Goal: Task Accomplishment & Management: Complete application form

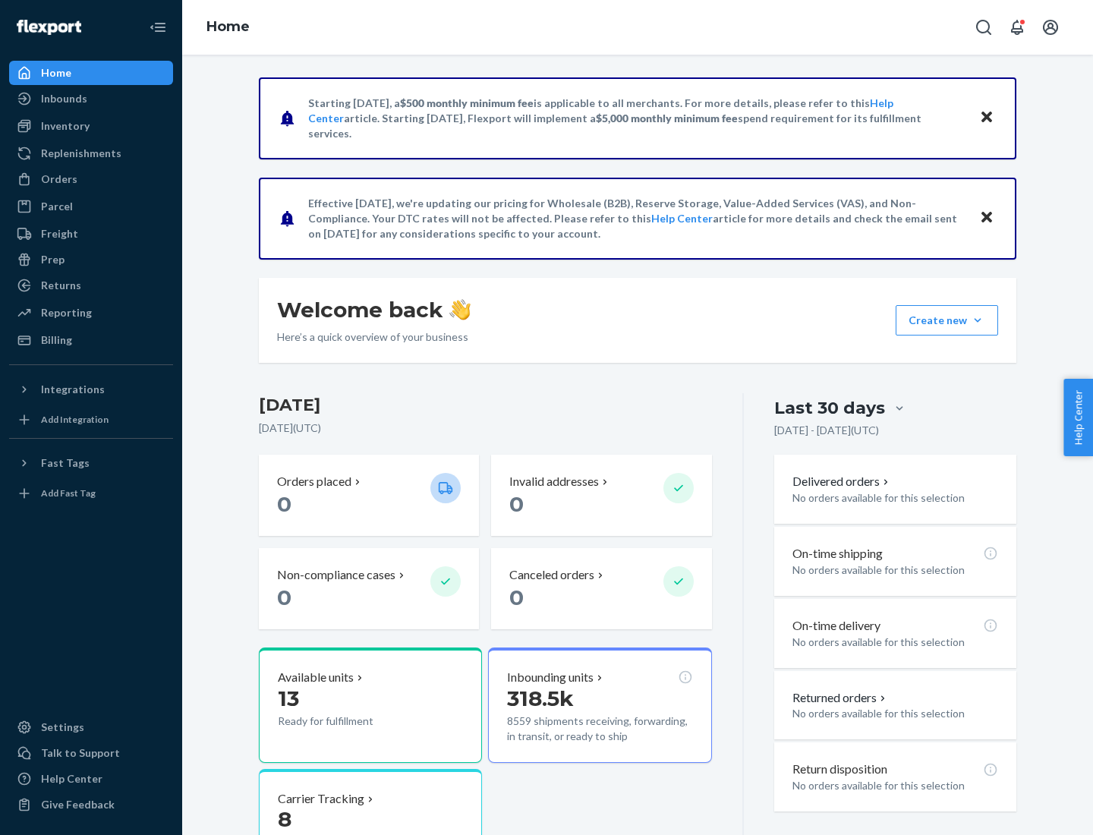
click at [978, 320] on button "Create new Create new inbound Create new order Create new product" at bounding box center [947, 320] width 102 height 30
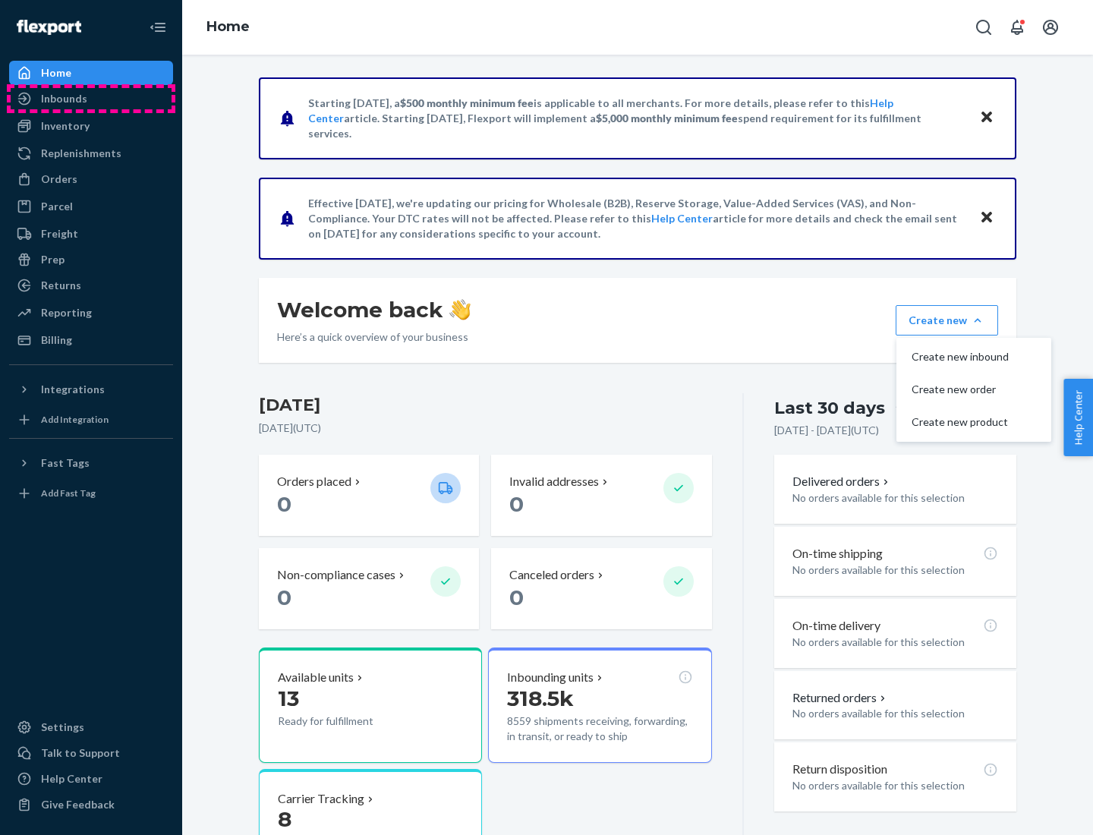
click at [91, 99] on div "Inbounds" at bounding box center [91, 98] width 161 height 21
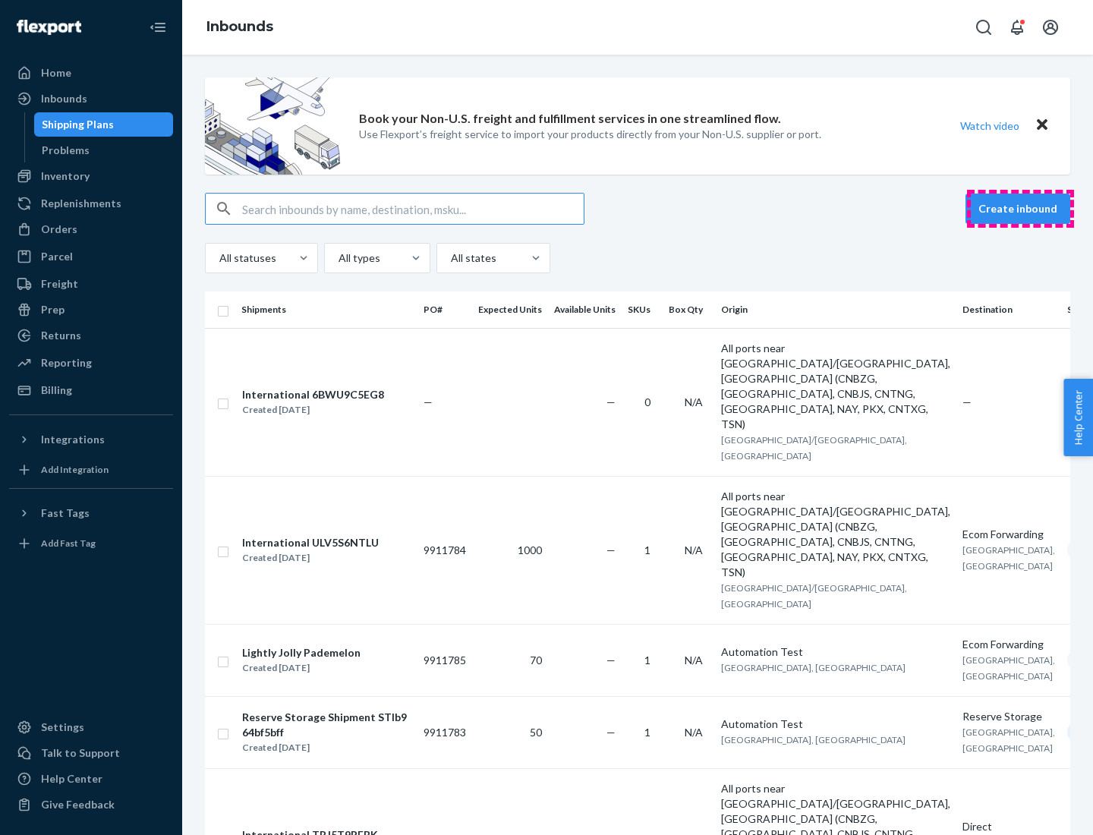
click at [1020, 209] on button "Create inbound" at bounding box center [1018, 209] width 105 height 30
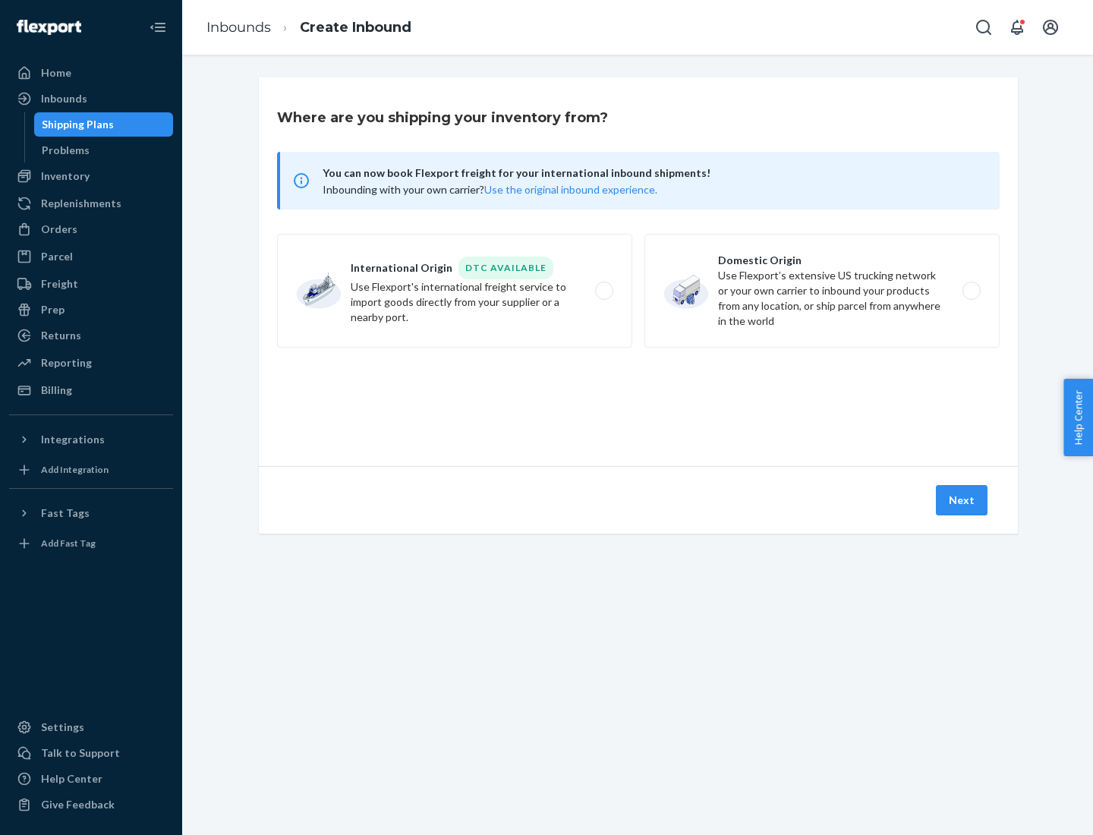
click at [822, 291] on label "Domestic Origin Use Flexport’s extensive US trucking network or your own carrie…" at bounding box center [821, 291] width 355 height 114
click at [971, 291] on input "Domestic Origin Use Flexport’s extensive US trucking network or your own carrie…" at bounding box center [976, 291] width 10 height 10
radio input "true"
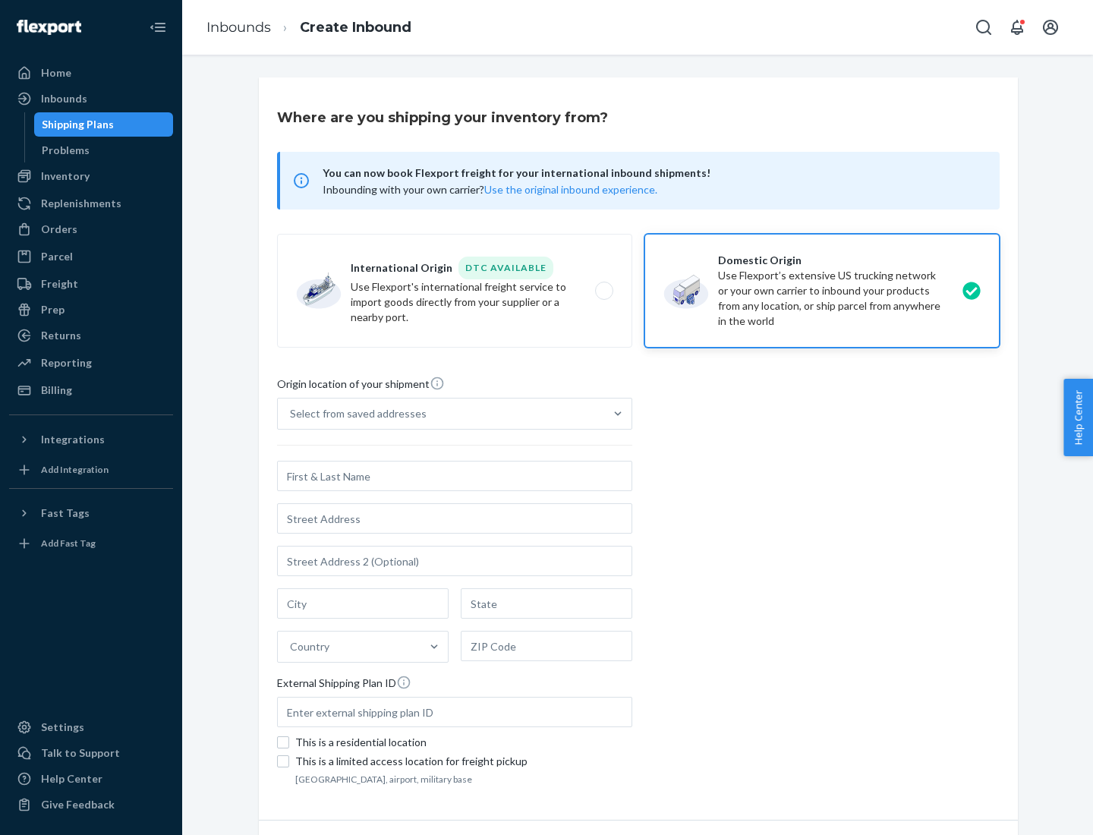
click at [355, 414] on div "Select from saved addresses" at bounding box center [358, 413] width 137 height 15
click at [292, 414] on input "Select from saved addresses" at bounding box center [291, 413] width 2 height 15
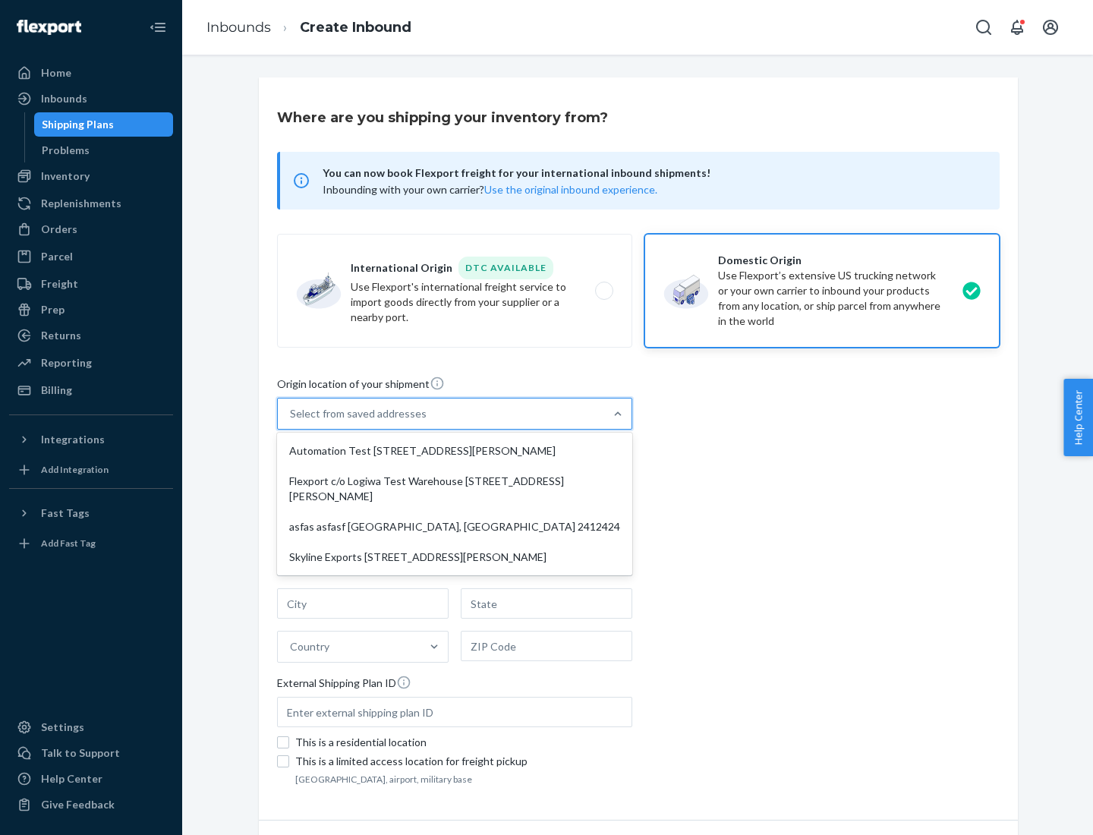
scroll to position [6, 0]
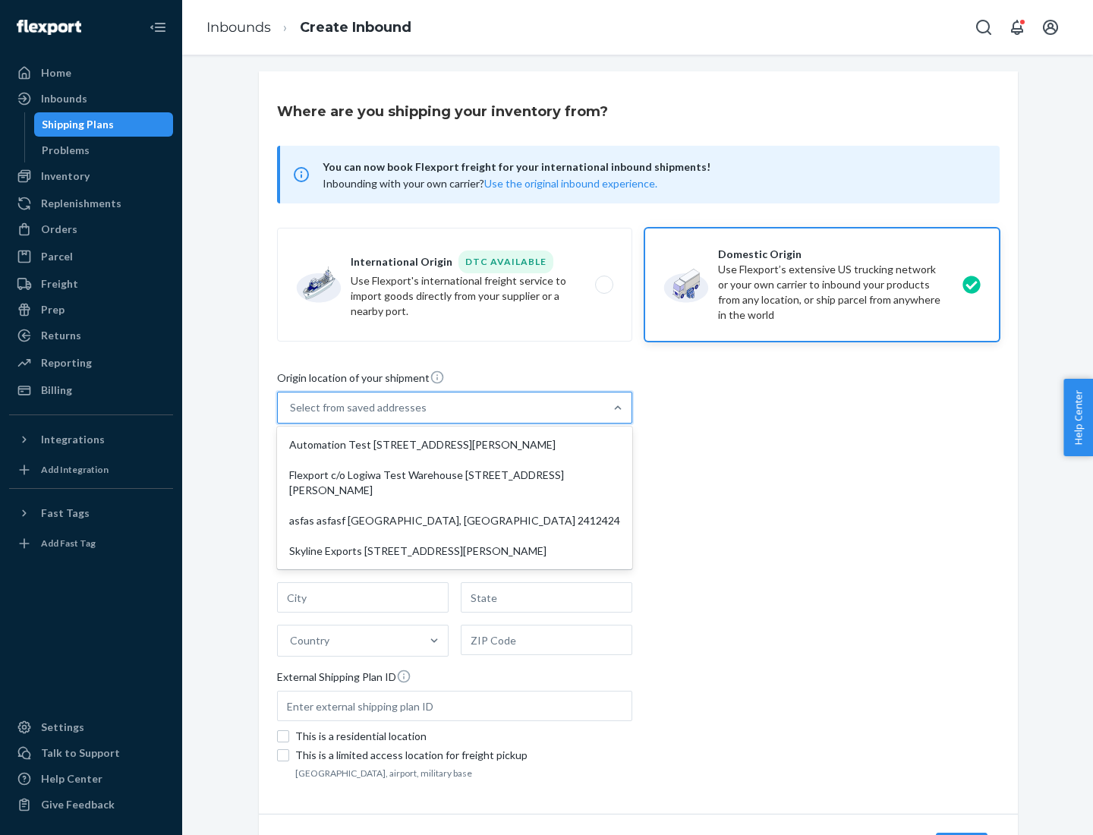
click at [455, 445] on div "Automation Test [STREET_ADDRESS][PERSON_NAME]" at bounding box center [454, 445] width 349 height 30
click at [292, 415] on input "option Automation Test [STREET_ADDRESS][PERSON_NAME] focused, 1 of 4. 4 results…" at bounding box center [291, 407] width 2 height 15
type input "Automation Test"
type input "[STREET_ADDRESS][PERSON_NAME]"
type input "9th Floor"
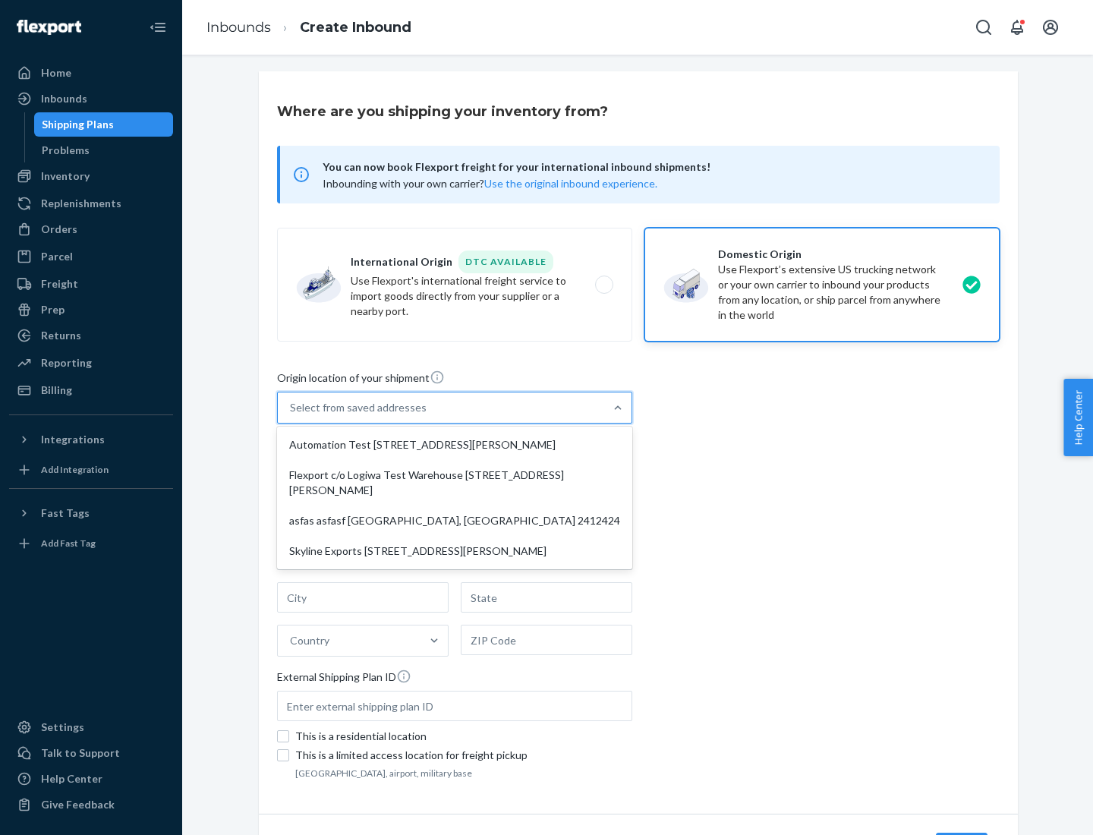
type input "[GEOGRAPHIC_DATA]"
type input "CA"
type input "94104"
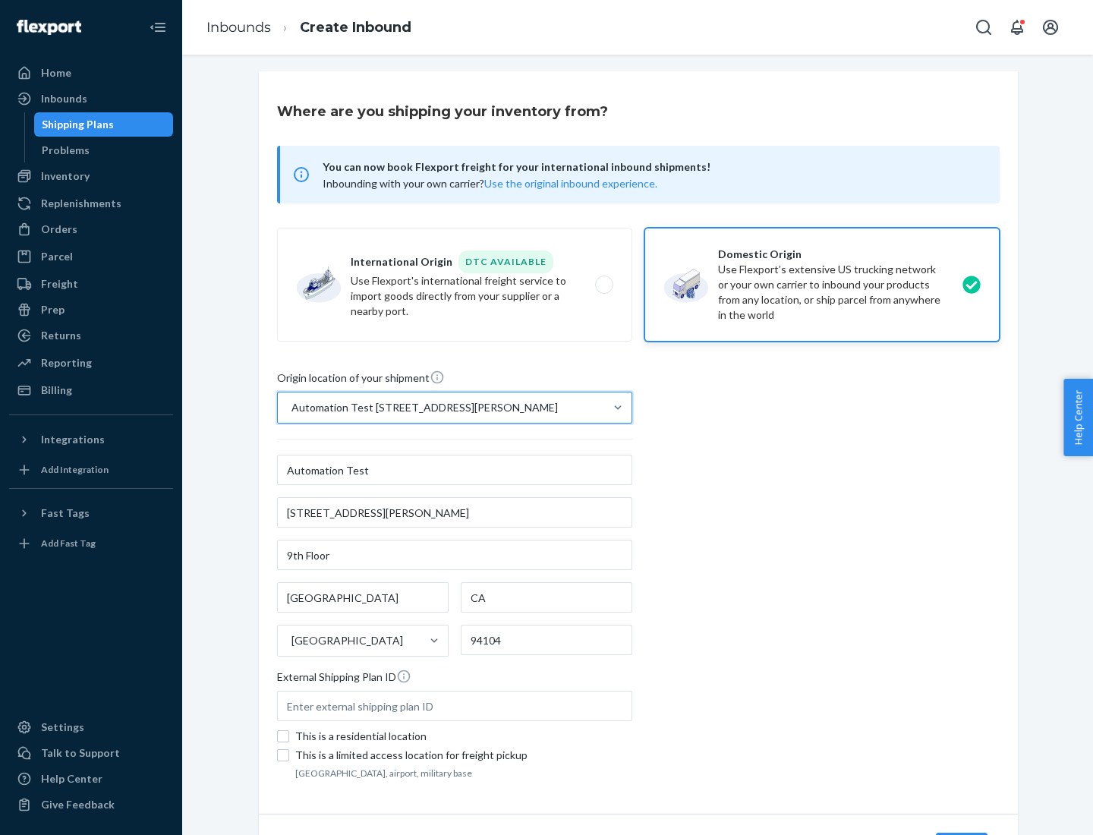
scroll to position [89, 0]
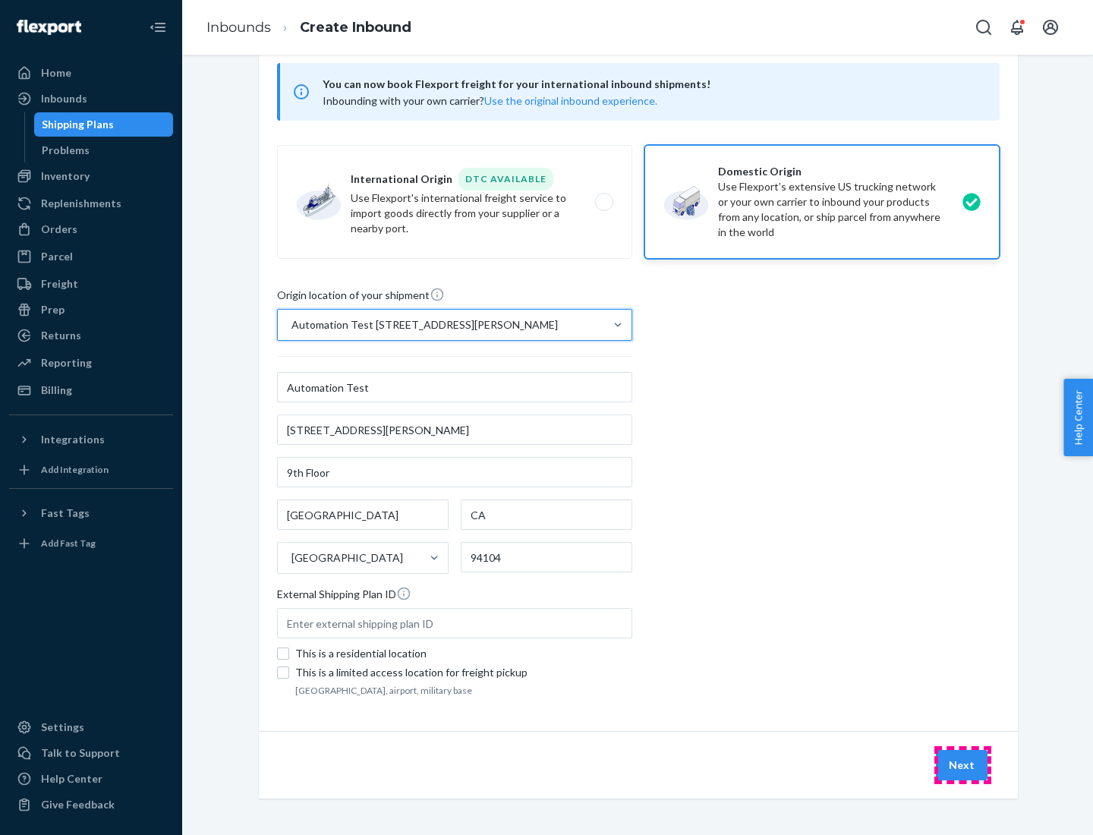
click at [963, 765] on button "Next" at bounding box center [962, 765] width 52 height 30
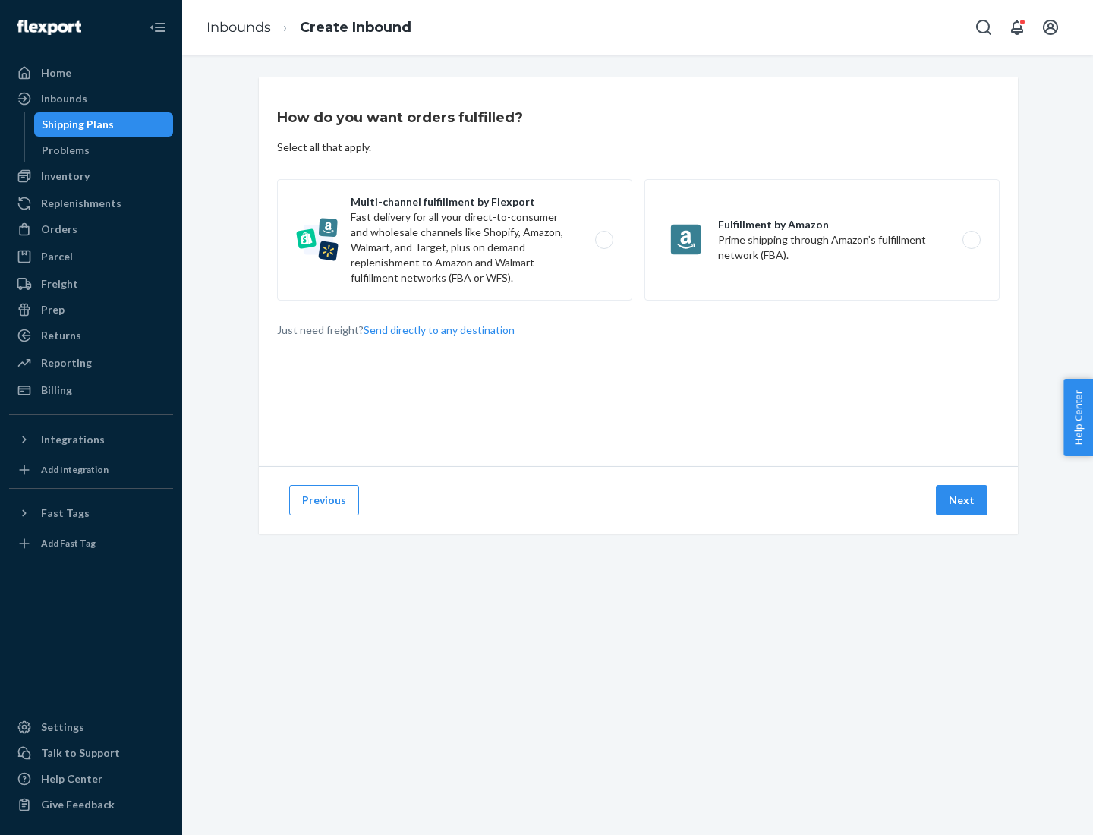
click at [455, 240] on label "Multi-channel fulfillment by Flexport Fast delivery for all your direct-to-cons…" at bounding box center [454, 239] width 355 height 121
click at [603, 240] on input "Multi-channel fulfillment by Flexport Fast delivery for all your direct-to-cons…" at bounding box center [608, 240] width 10 height 10
radio input "true"
click at [963, 500] on button "Next" at bounding box center [962, 500] width 52 height 30
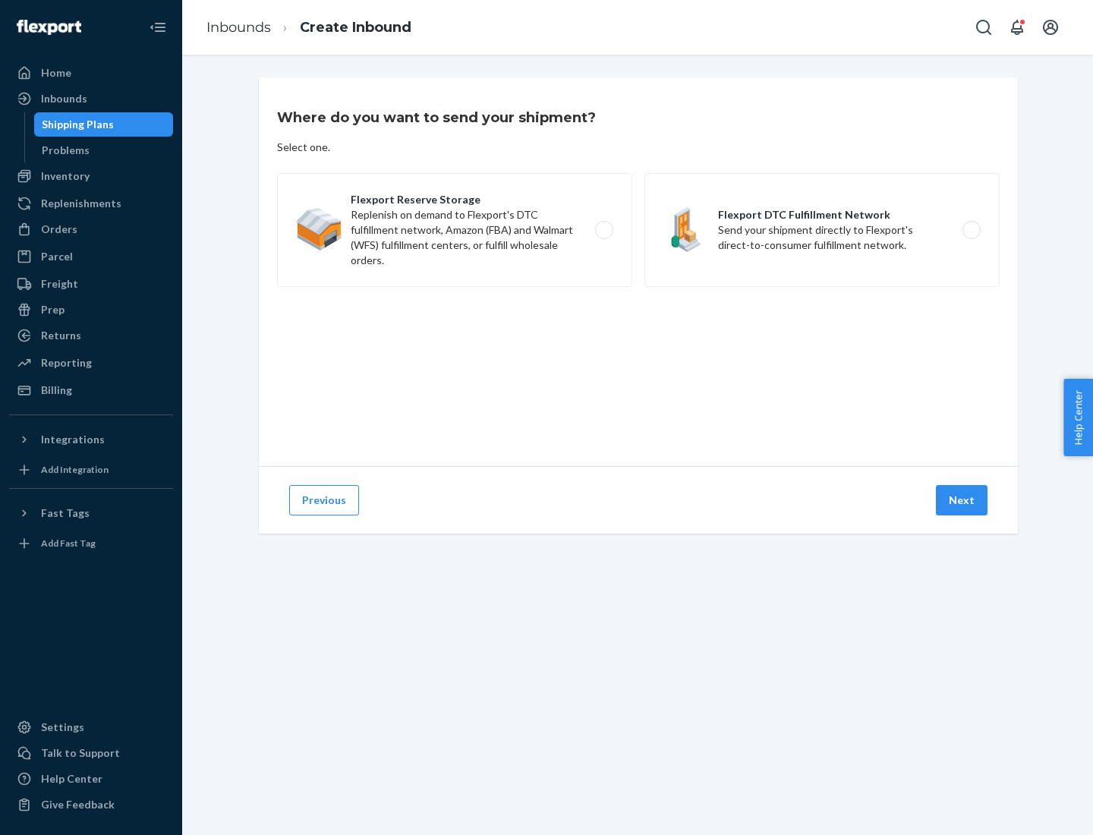
click at [822, 230] on label "Flexport DTC Fulfillment Network Send your shipment directly to Flexport's dire…" at bounding box center [821, 230] width 355 height 114
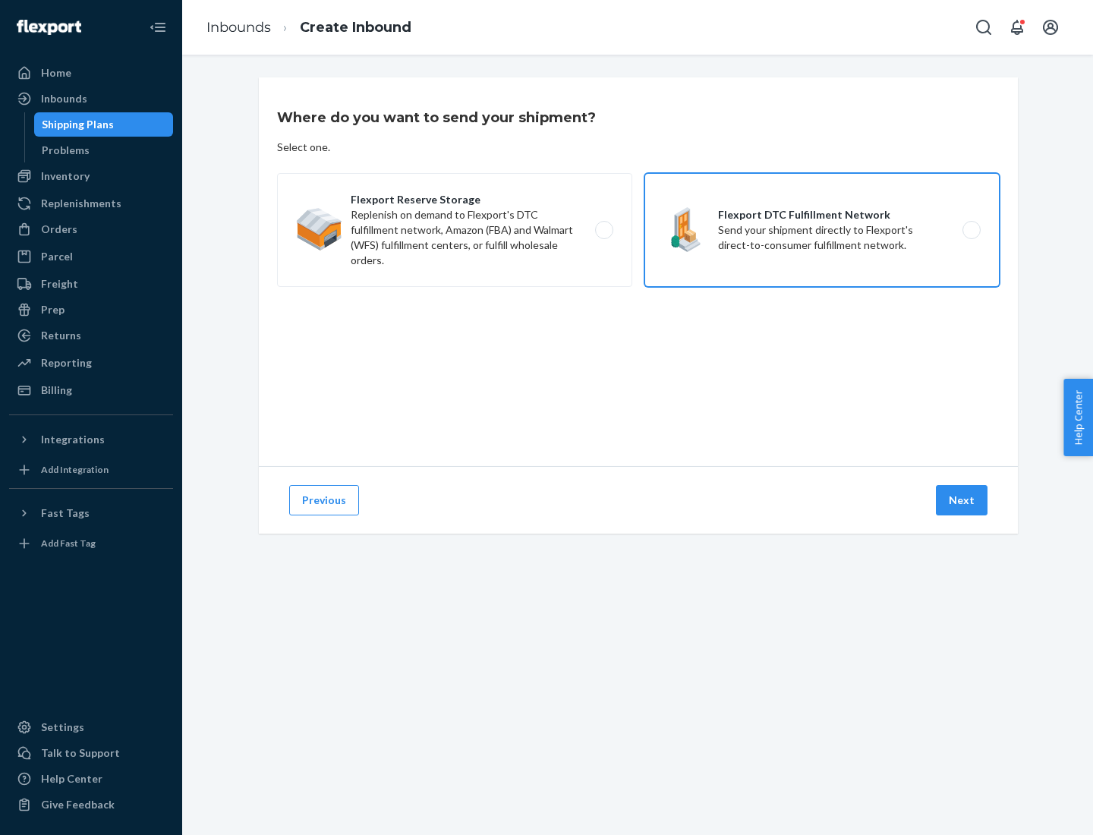
click at [971, 230] on input "Flexport DTC Fulfillment Network Send your shipment directly to Flexport's dire…" at bounding box center [976, 230] width 10 height 10
radio input "true"
click at [963, 500] on button "Next" at bounding box center [962, 500] width 52 height 30
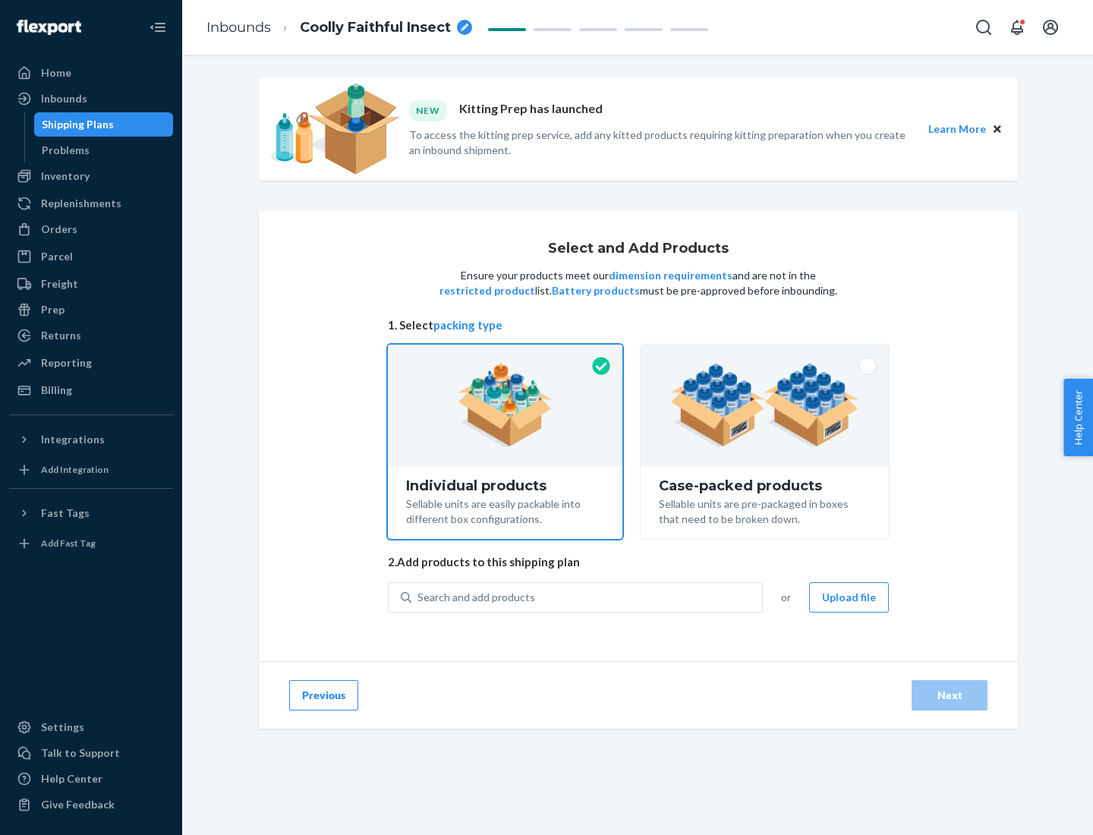
click at [765, 405] on img at bounding box center [764, 406] width 189 height 84
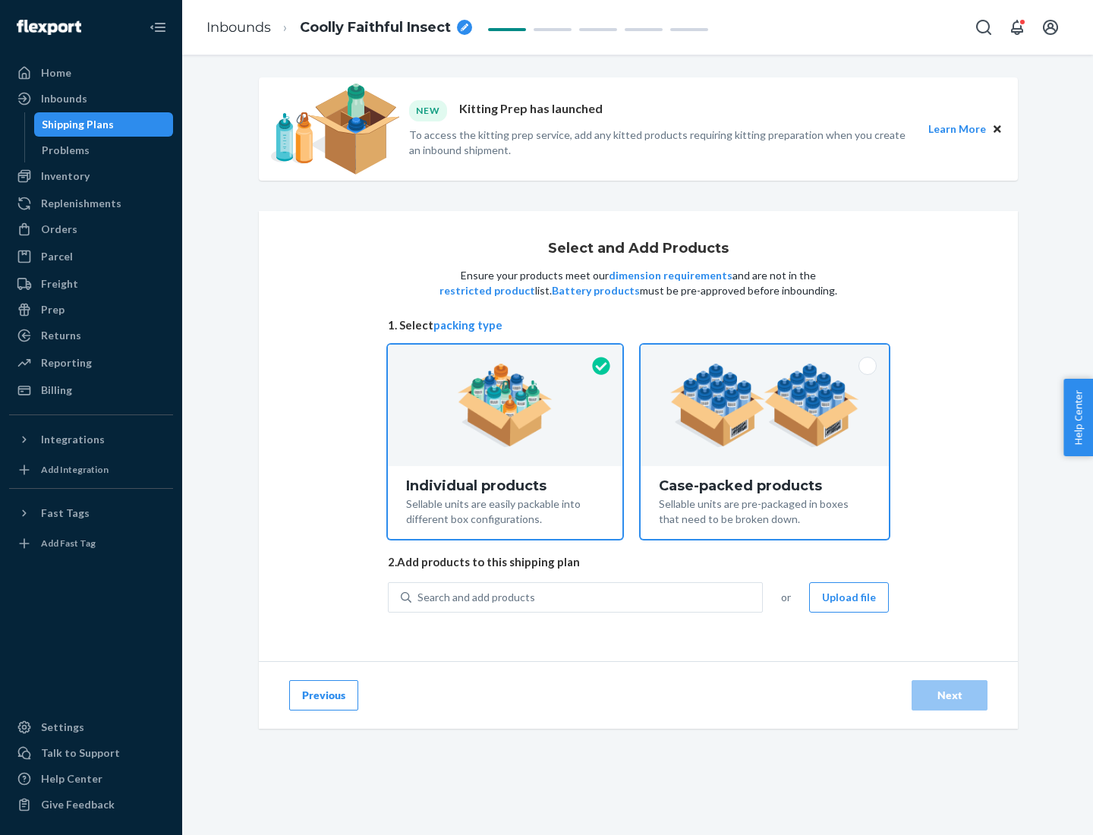
click at [765, 355] on input "Case-packed products Sellable units are pre-packaged in boxes that need to be b…" at bounding box center [765, 350] width 10 height 10
radio input "true"
radio input "false"
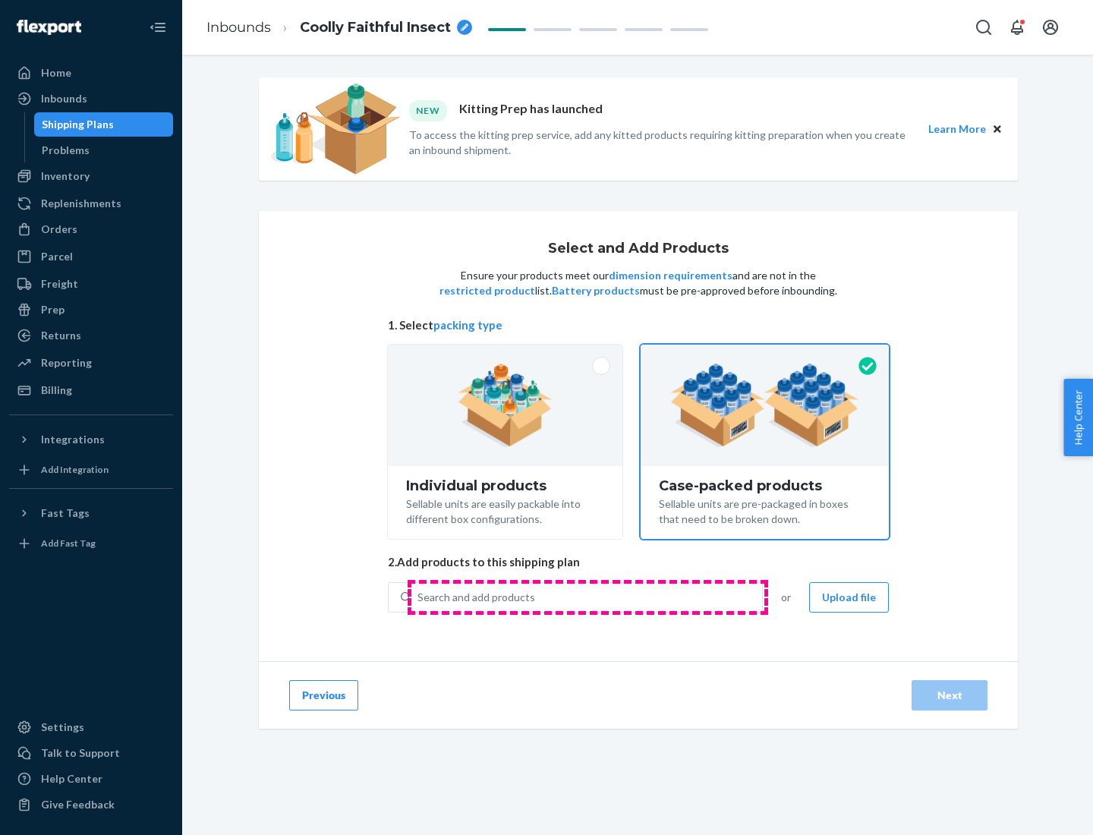
click at [588, 597] on div "Search and add products" at bounding box center [586, 597] width 351 height 27
click at [419, 597] on input "Search and add products" at bounding box center [419, 597] width 2 height 15
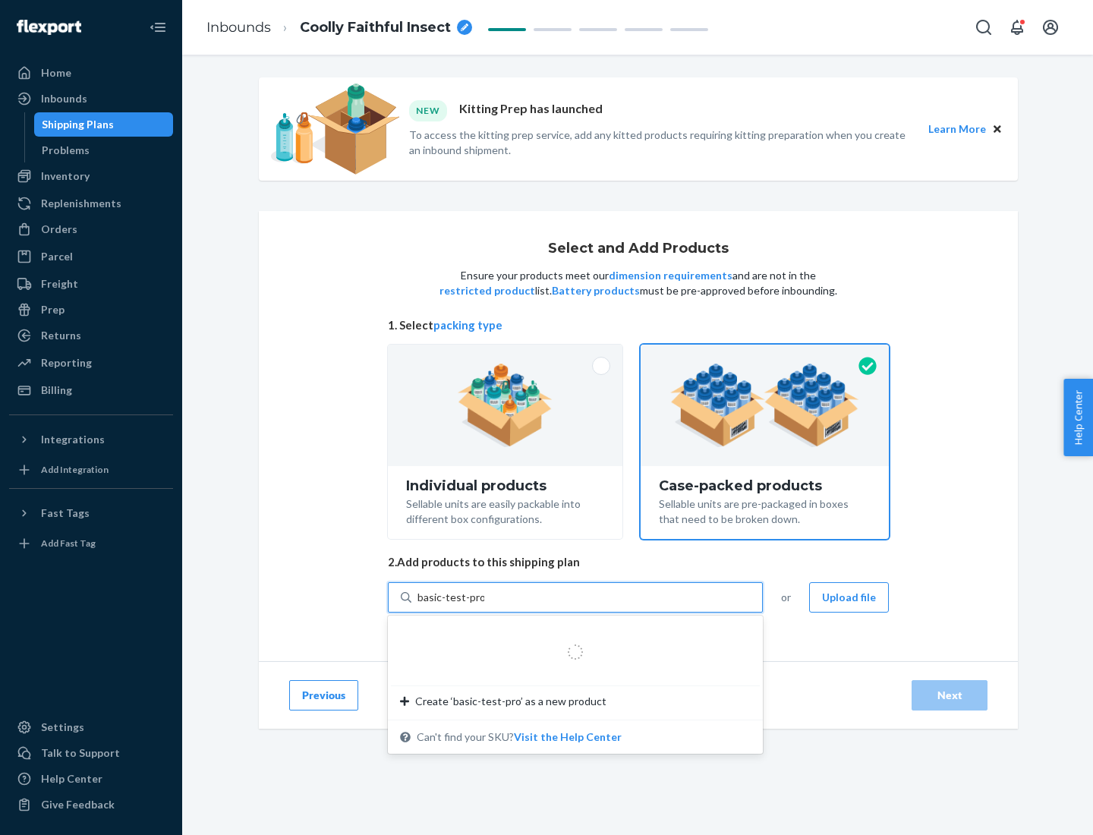
type input "basic-test-product-1"
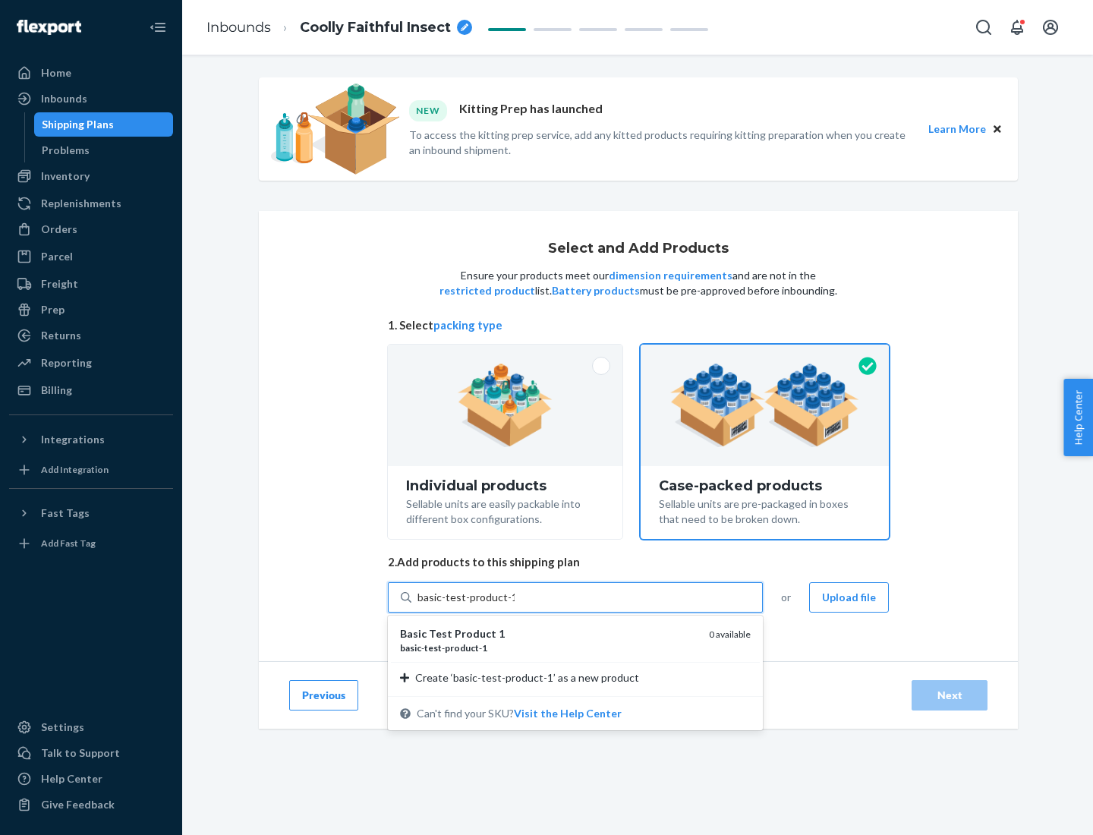
click at [549, 648] on div "basic - test - product - 1" at bounding box center [548, 647] width 297 height 13
click at [515, 605] on input "basic-test-product-1" at bounding box center [466, 597] width 97 height 15
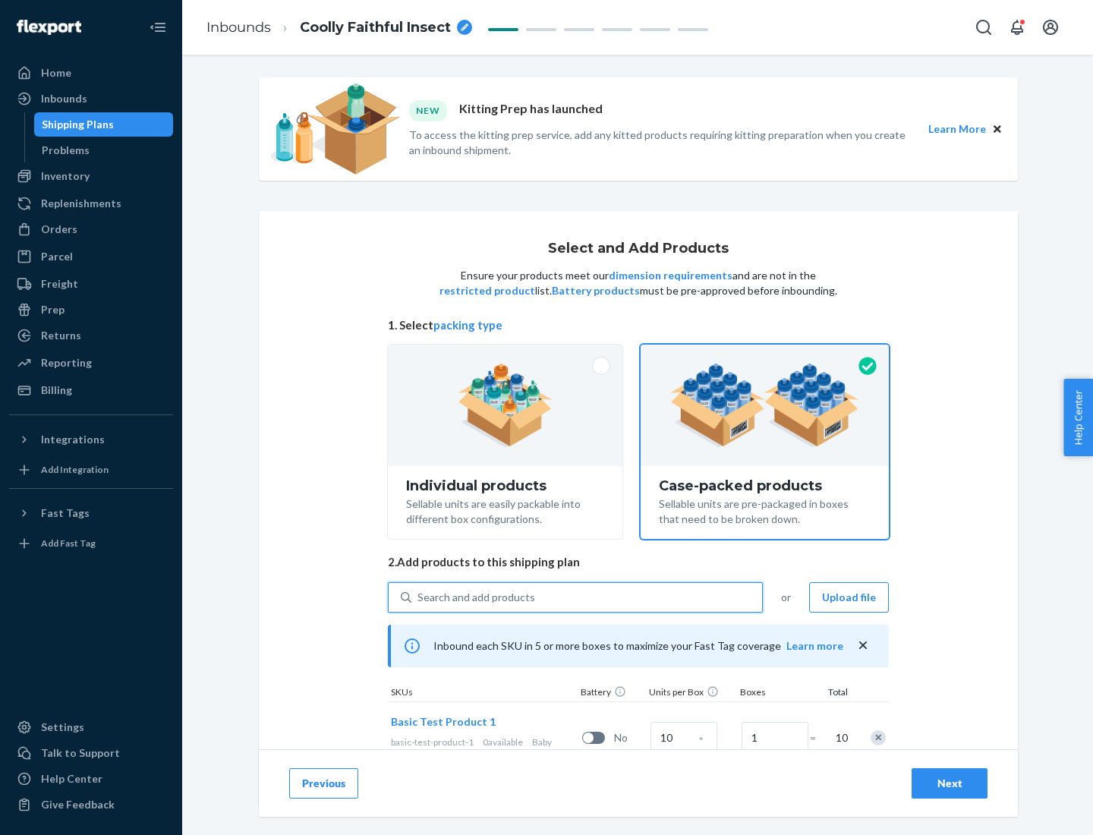
scroll to position [55, 0]
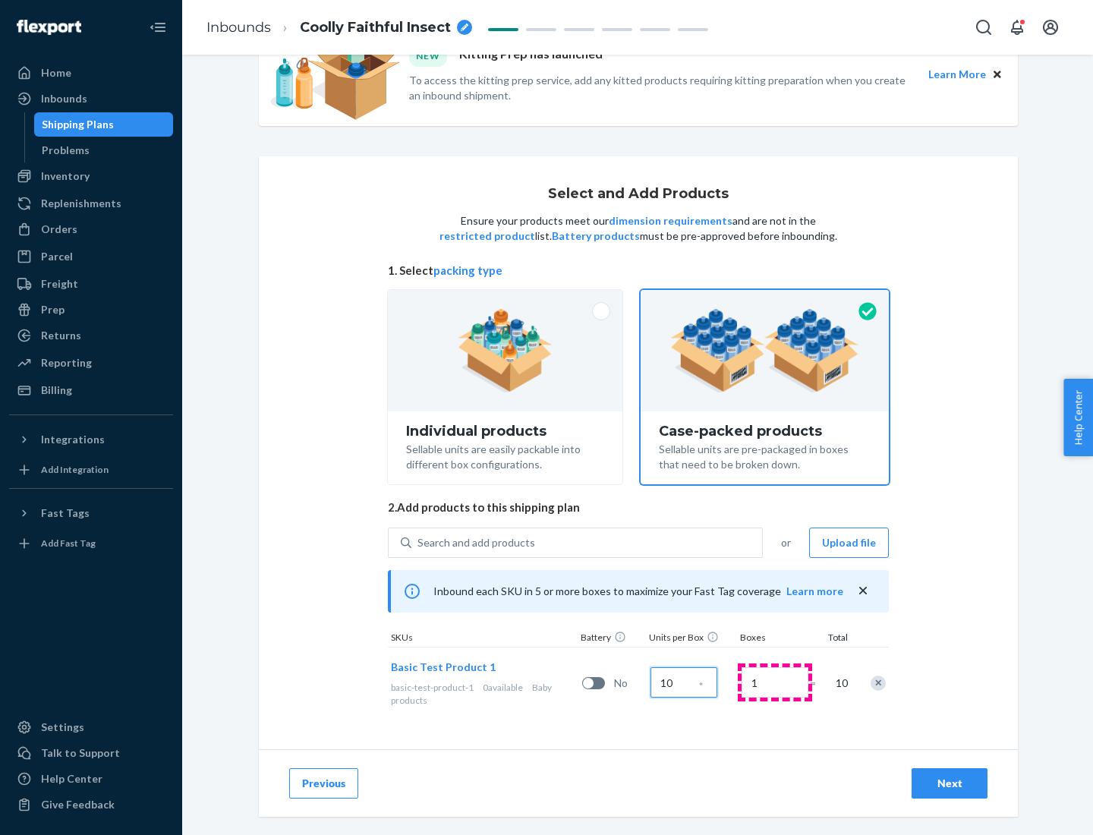
type input "10"
type input "7"
click at [950, 783] on div "Next" at bounding box center [950, 783] width 50 height 15
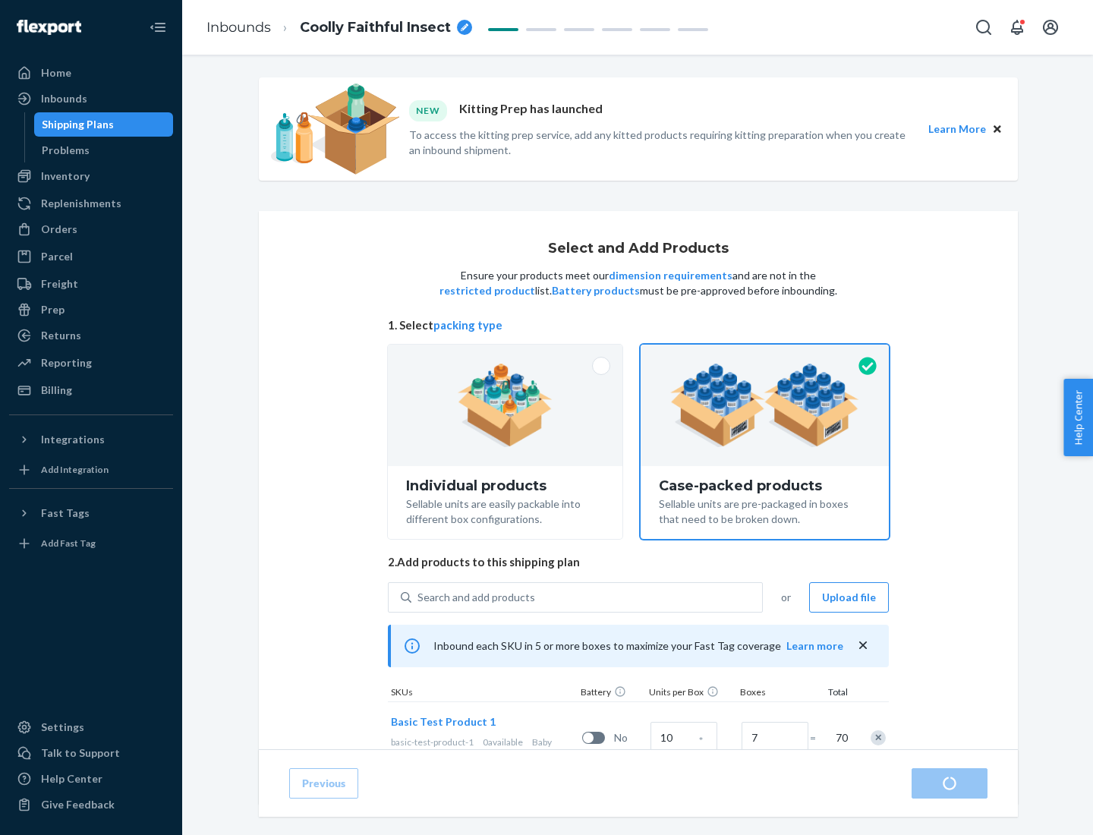
radio input "true"
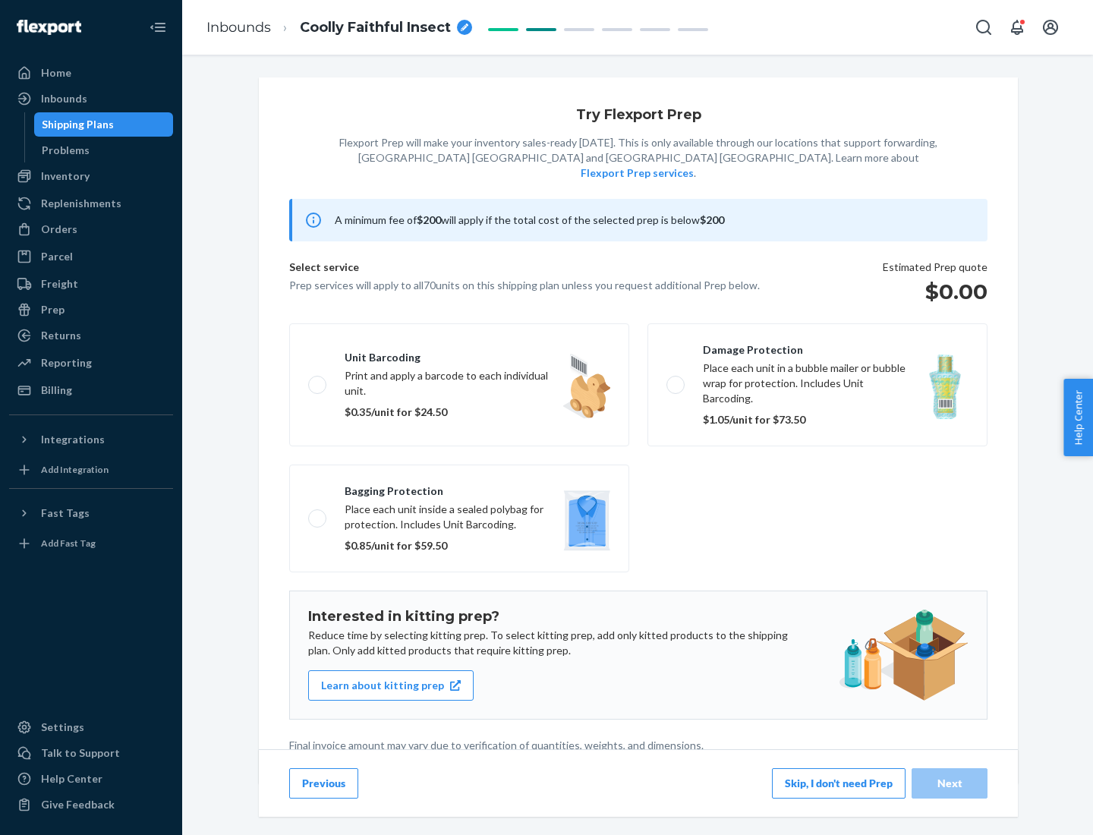
scroll to position [4, 0]
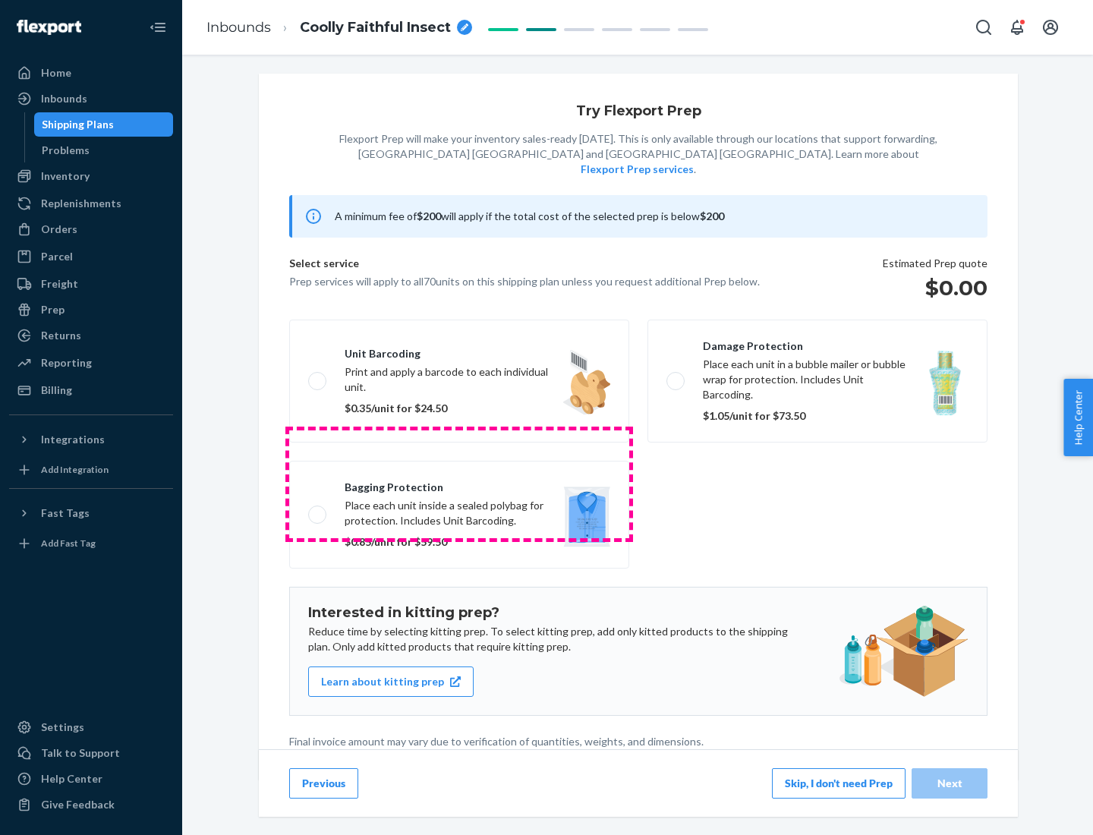
click at [459, 484] on label "Bagging protection Place each unit inside a sealed polybag for protection. Incl…" at bounding box center [459, 515] width 340 height 108
click at [318, 509] on input "Bagging protection Place each unit inside a sealed polybag for protection. Incl…" at bounding box center [313, 514] width 10 height 10
checkbox input "true"
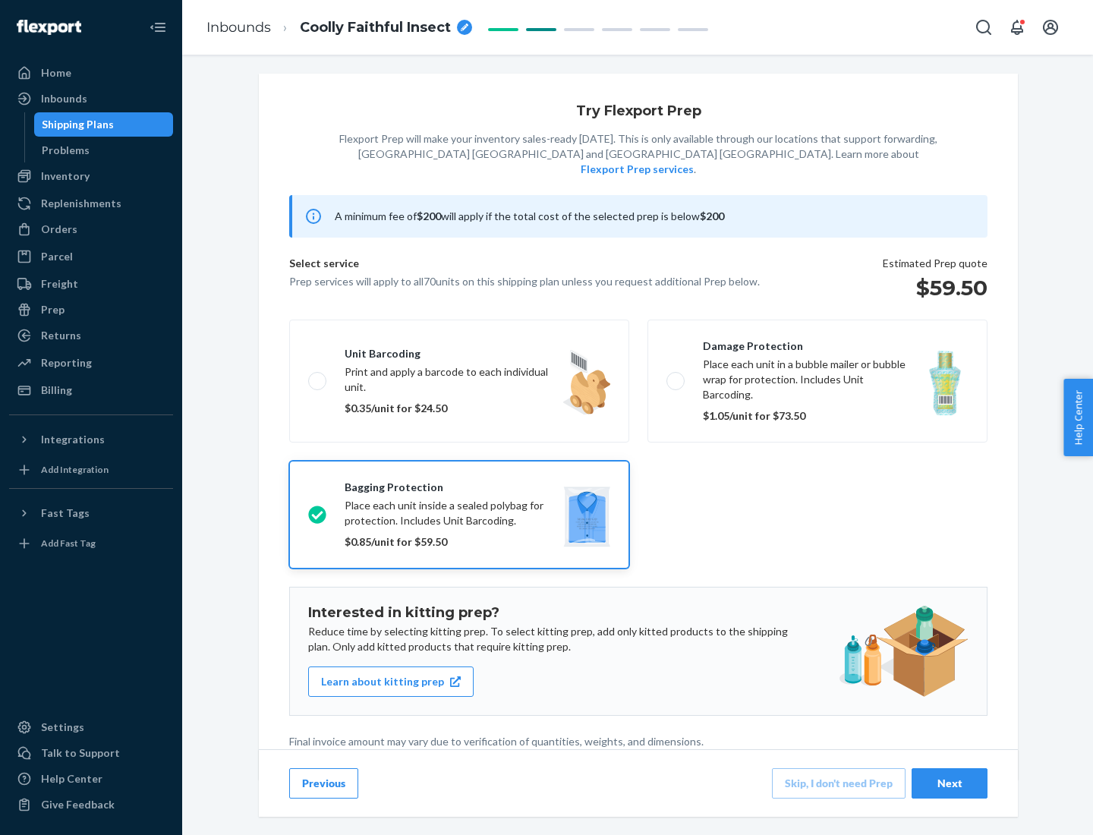
click at [950, 783] on div "Next" at bounding box center [950, 783] width 50 height 15
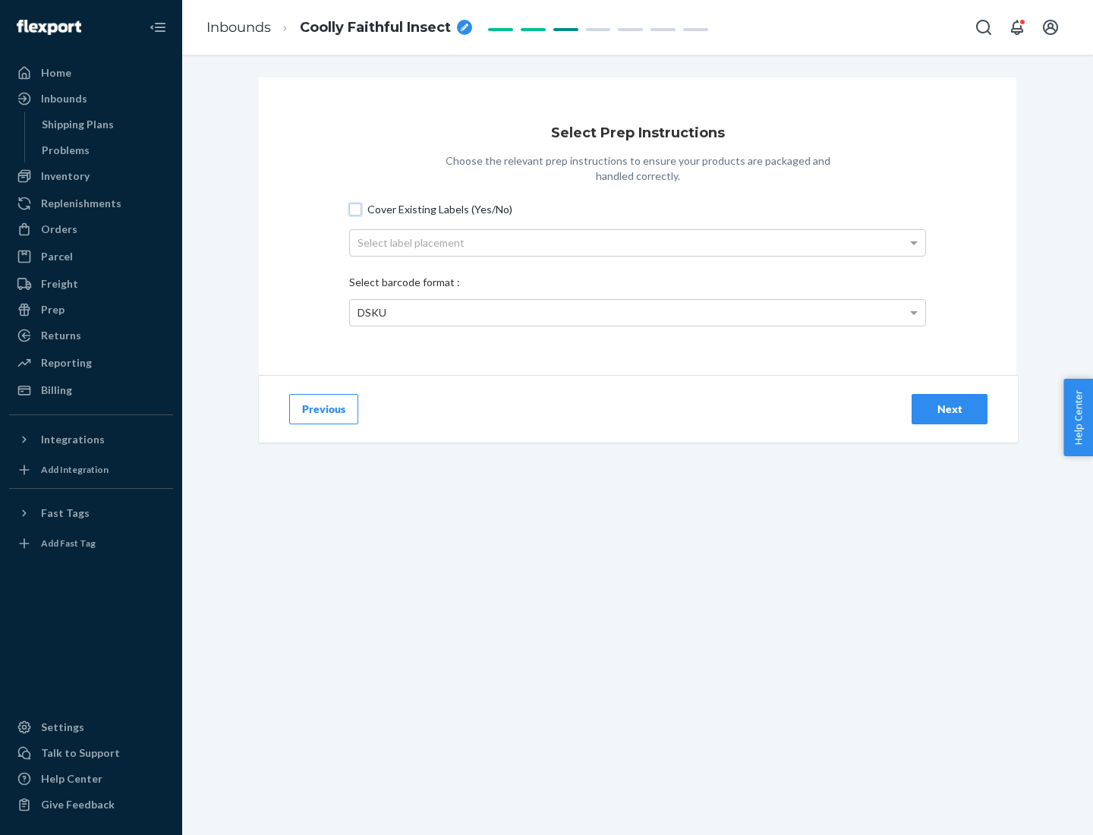
click at [355, 209] on input "Cover Existing Labels (Yes/No)" at bounding box center [355, 209] width 12 height 12
checkbox input "true"
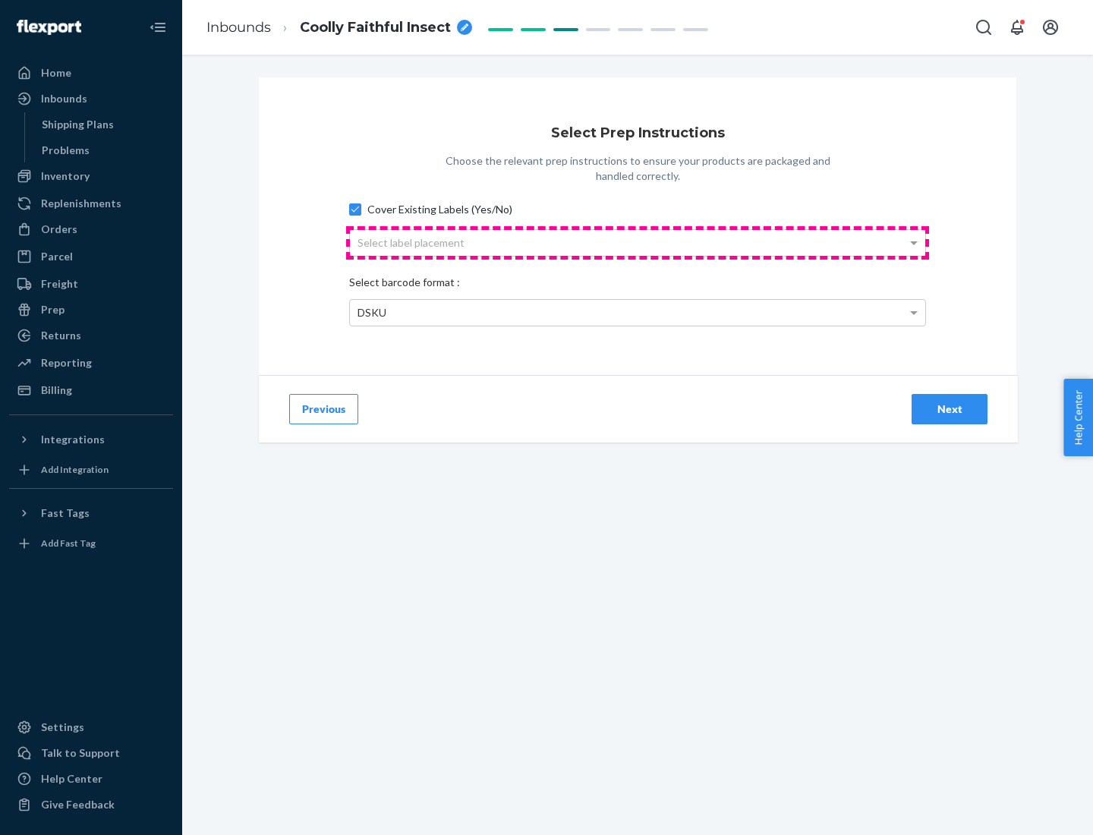
click at [638, 242] on div "Select label placement" at bounding box center [637, 243] width 575 height 26
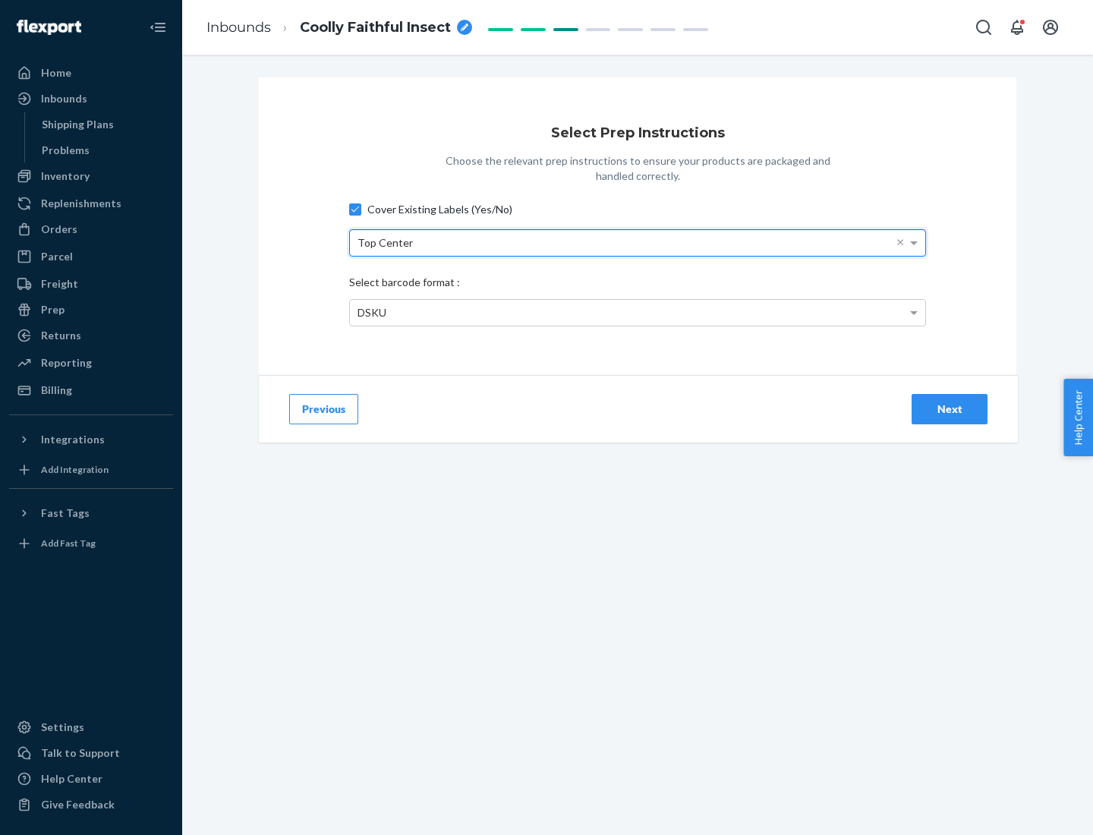
click at [638, 312] on div "DSKU" at bounding box center [637, 313] width 575 height 26
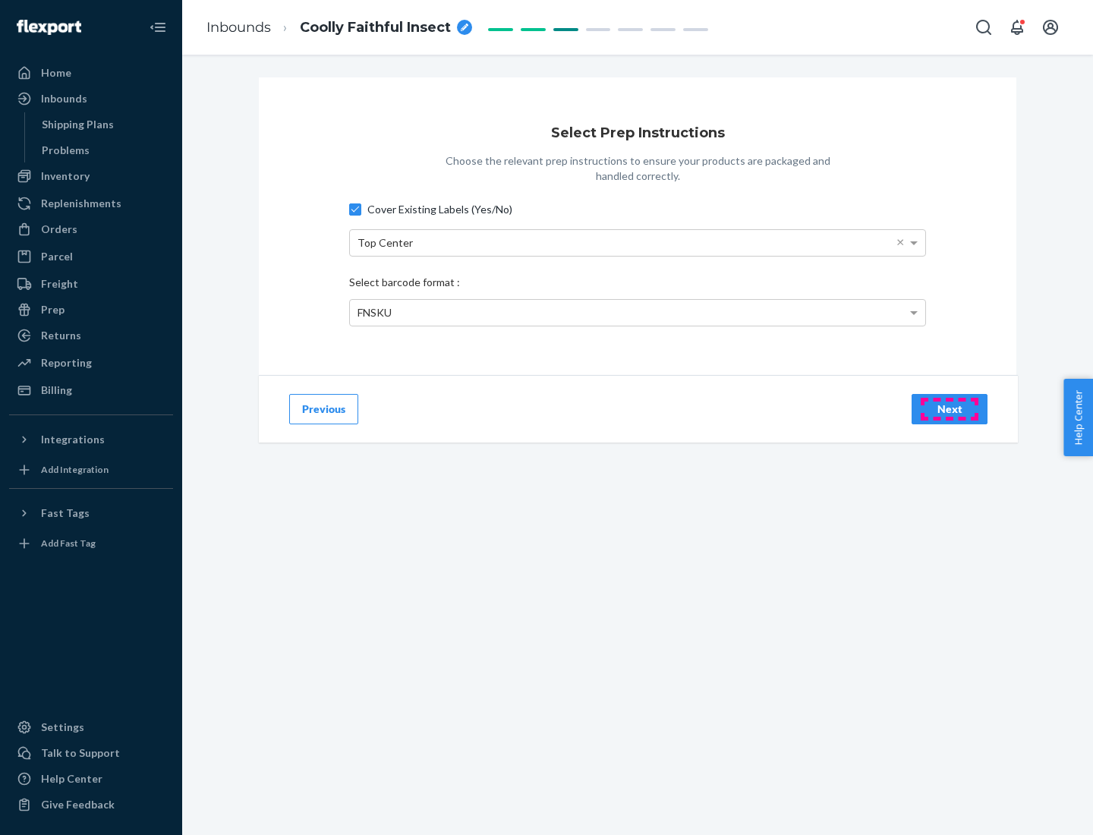
click at [950, 408] on div "Next" at bounding box center [950, 409] width 50 height 15
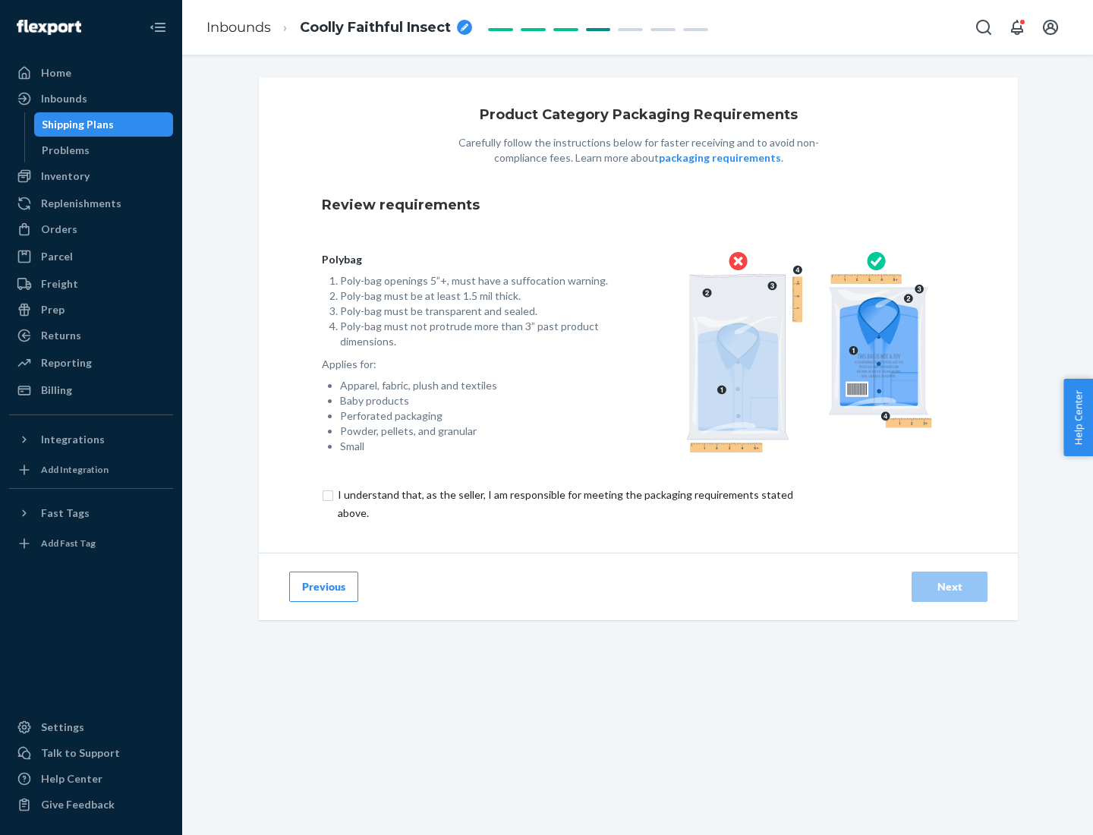
click at [564, 503] on input "checkbox" at bounding box center [574, 504] width 505 height 36
checkbox input "true"
click at [950, 586] on div "Next" at bounding box center [950, 586] width 50 height 15
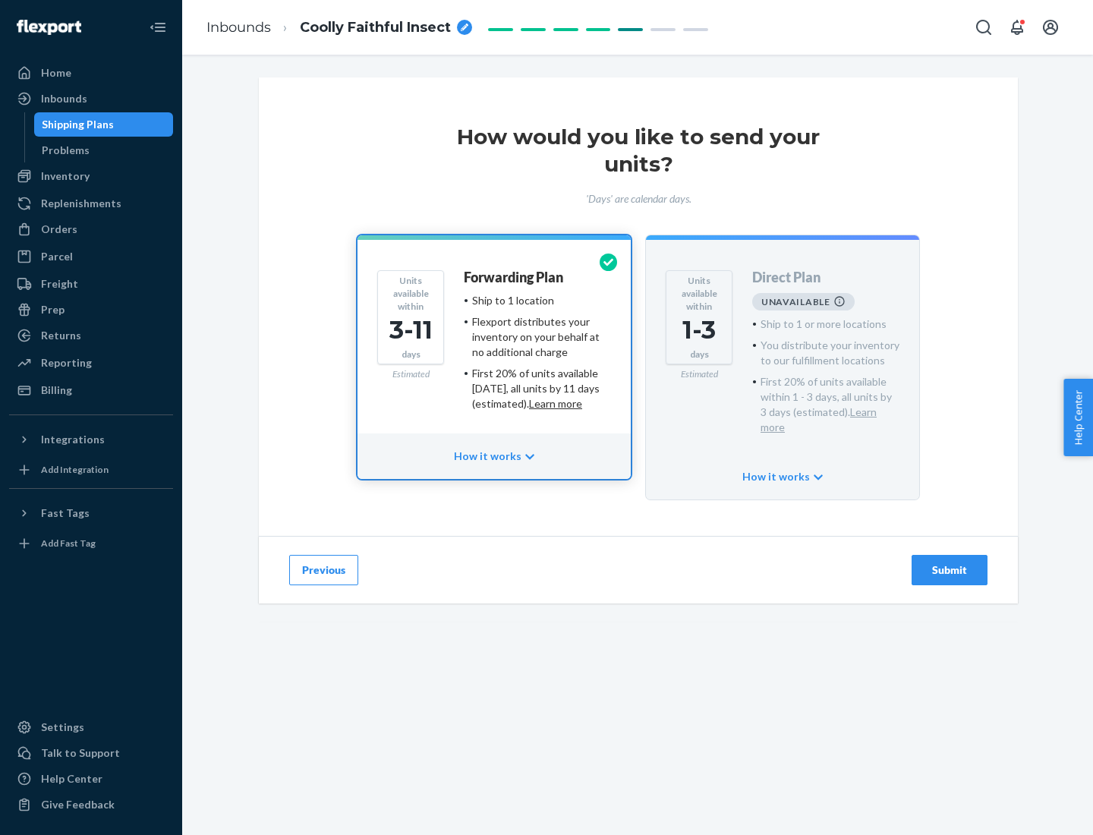
click at [515, 277] on h4 "Forwarding Plan" at bounding box center [513, 277] width 99 height 15
click at [950, 563] on div "Submit" at bounding box center [950, 570] width 50 height 15
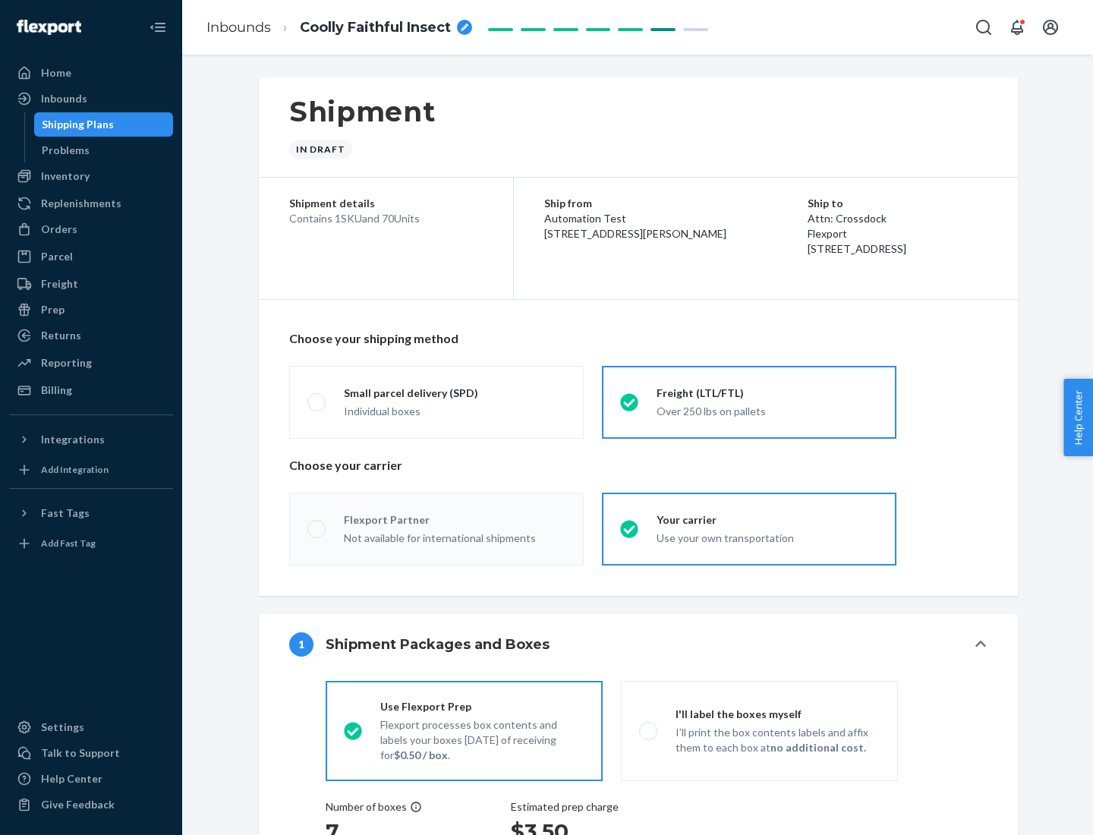
radio input "true"
radio input "false"
radio input "true"
radio input "false"
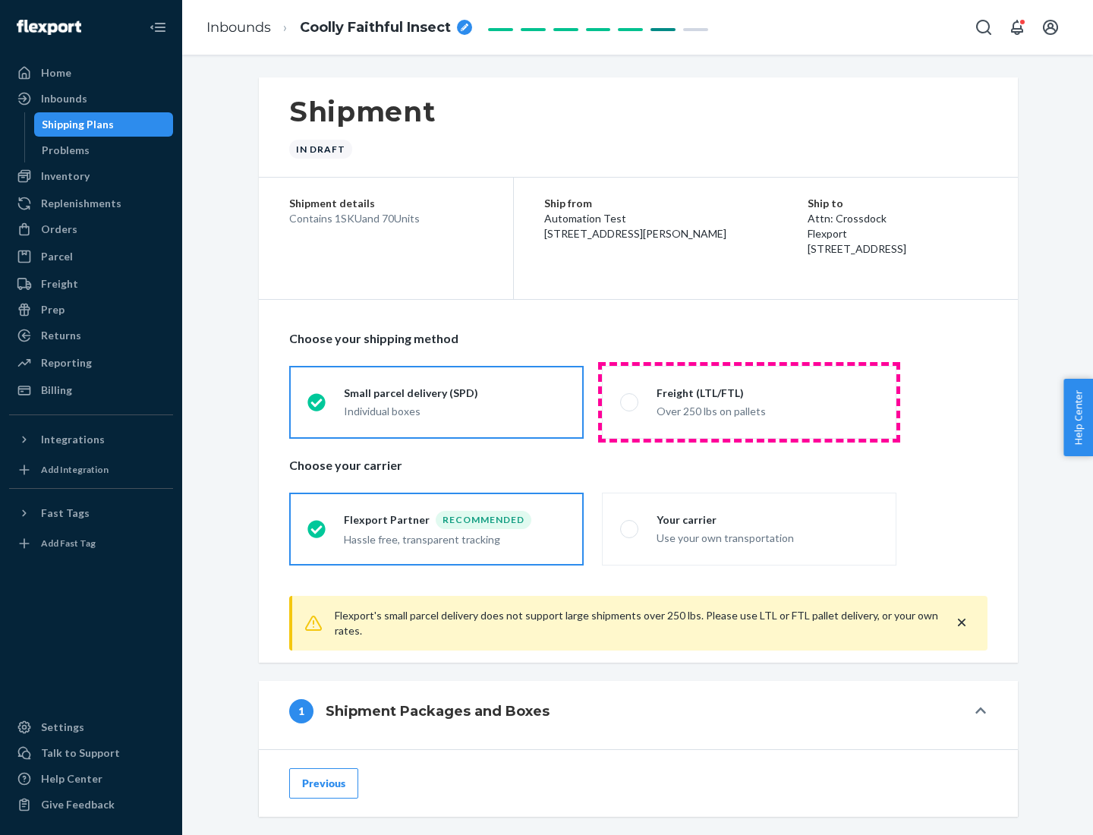
click at [749, 402] on div "Over 250 lbs on pallets" at bounding box center [768, 410] width 222 height 18
click at [630, 402] on input "Freight (LTL/FTL) Over 250 lbs on pallets" at bounding box center [625, 402] width 10 height 10
radio input "true"
radio input "false"
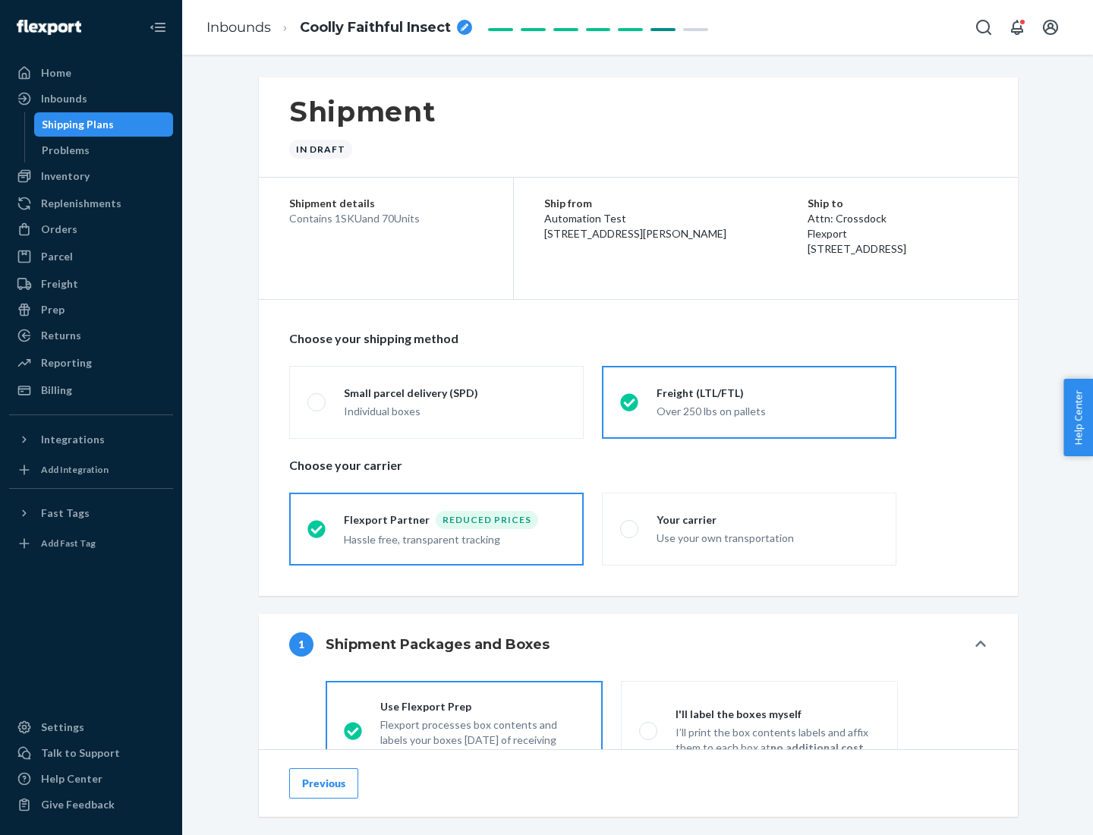
scroll to position [84, 0]
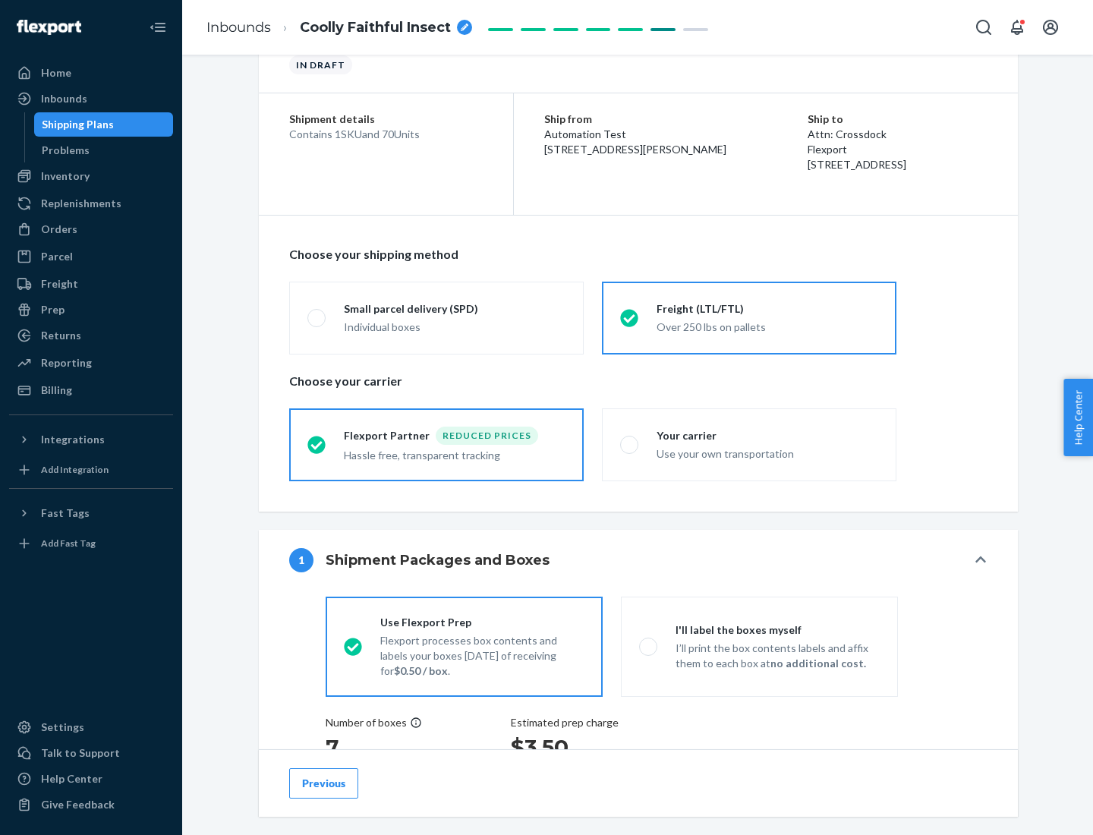
click at [436, 445] on div "Hassle free, transparent tracking" at bounding box center [455, 454] width 222 height 18
click at [317, 444] on input "Flexport Partner Reduced prices Hassle free, transparent tracking" at bounding box center [312, 445] width 10 height 10
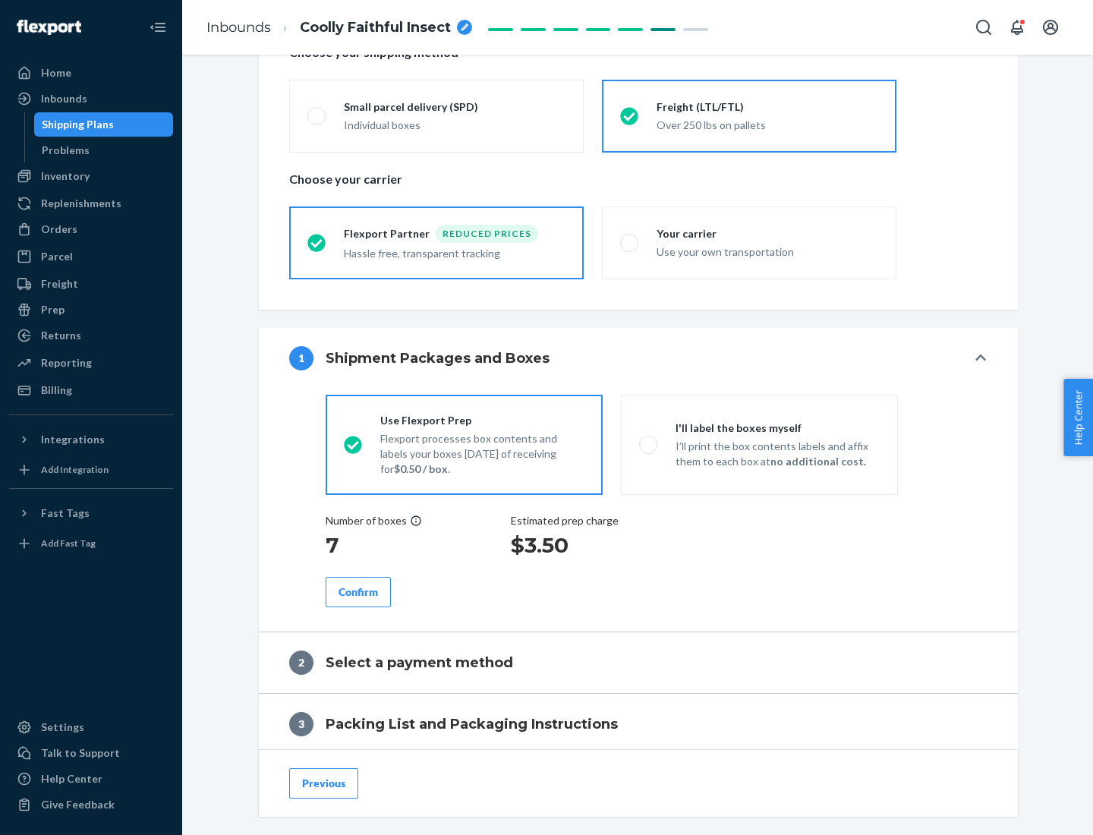
click at [759, 444] on p "I’ll print the box contents labels and affix them to each box at no additional …" at bounding box center [778, 454] width 204 height 30
click at [649, 444] on input "I'll label the boxes myself I’ll print the box contents labels and affix them t…" at bounding box center [644, 445] width 10 height 10
radio input "true"
radio input "false"
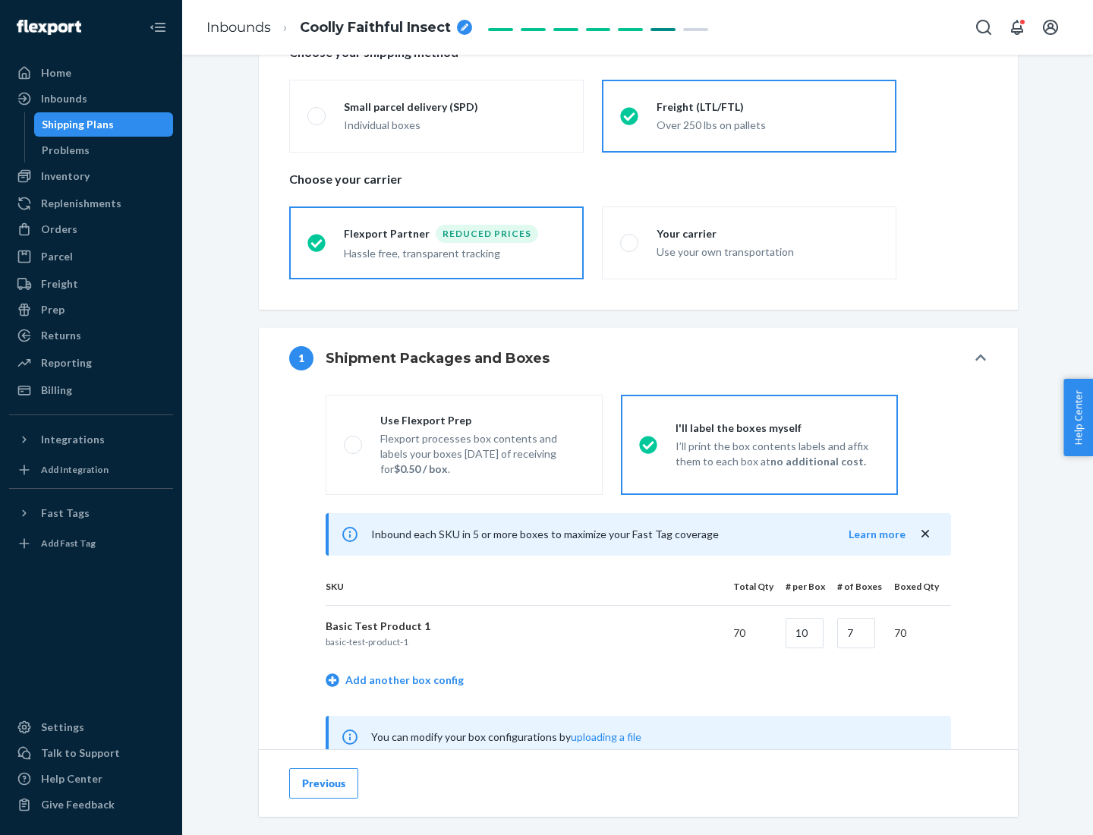
scroll to position [474, 0]
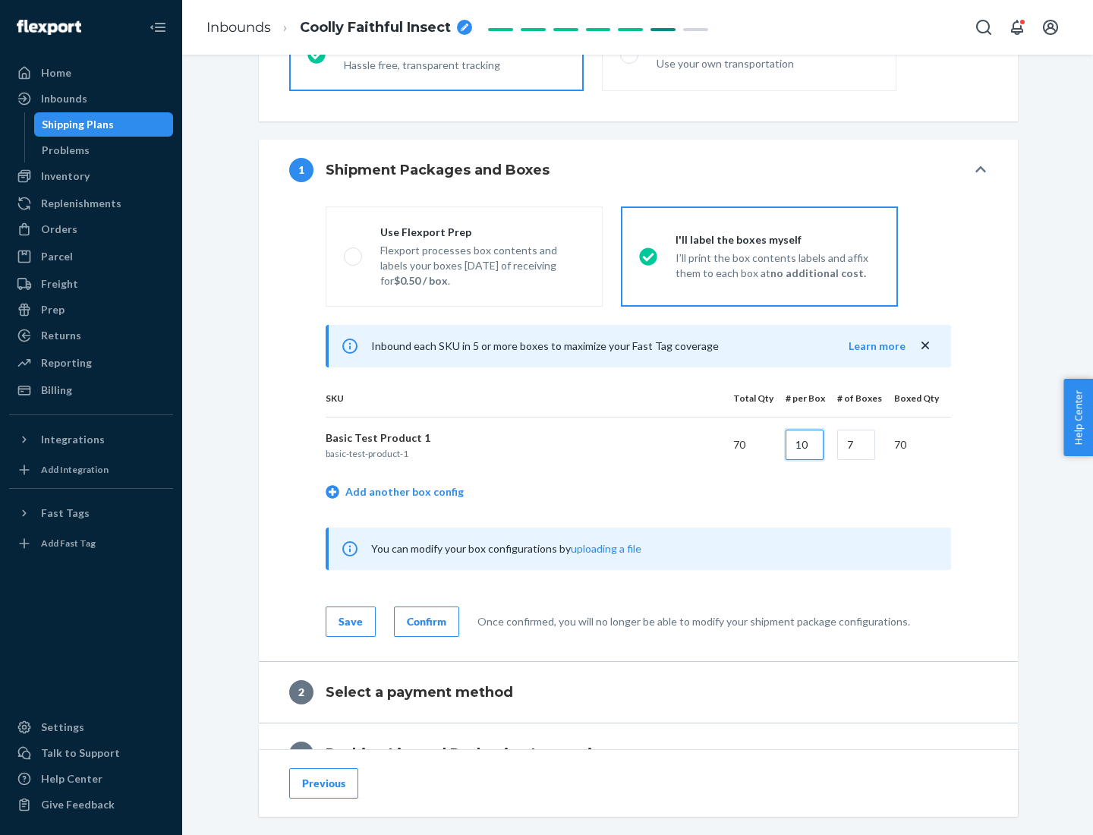
type input "10"
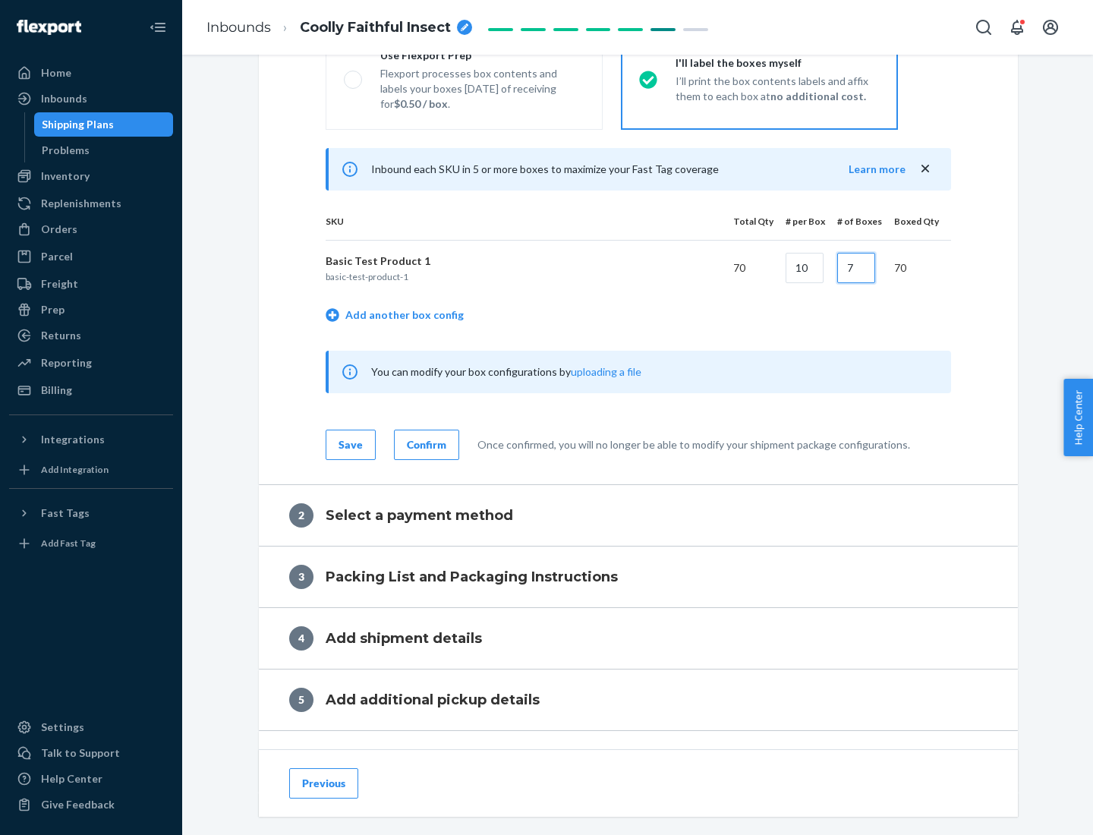
type input "7"
click at [424, 444] on div "Confirm" at bounding box center [426, 444] width 39 height 15
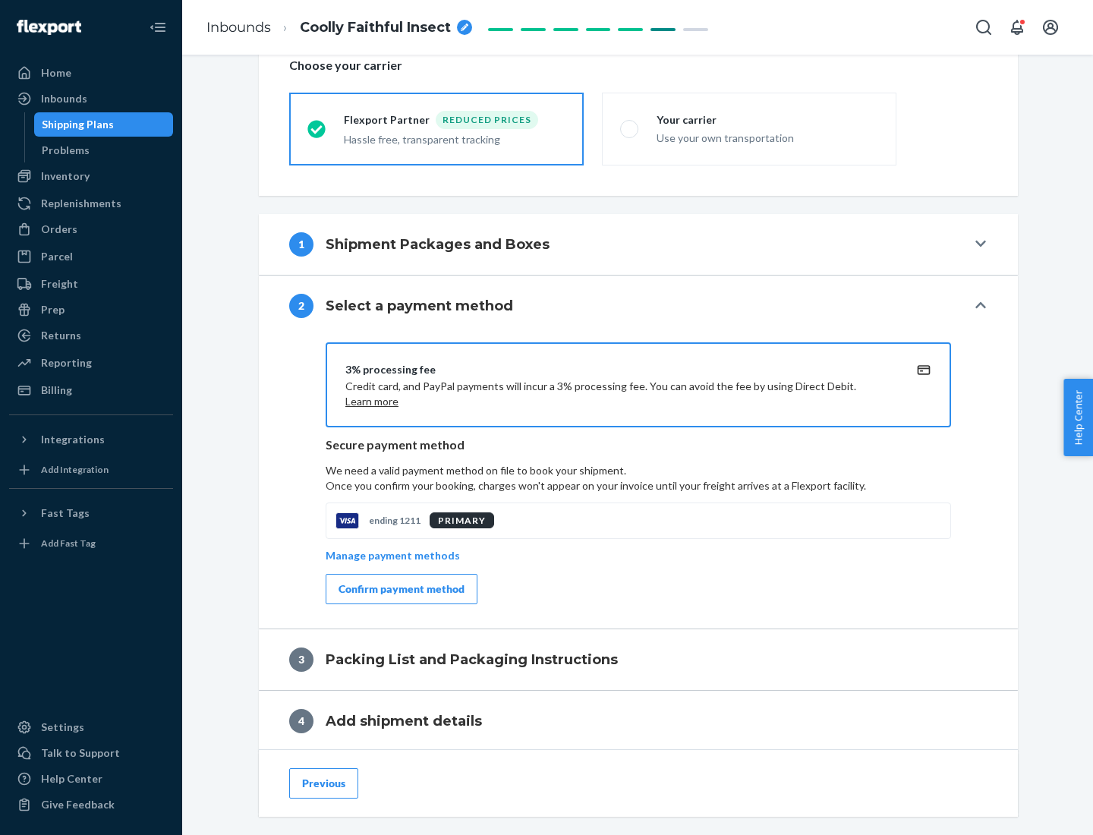
scroll to position [544, 0]
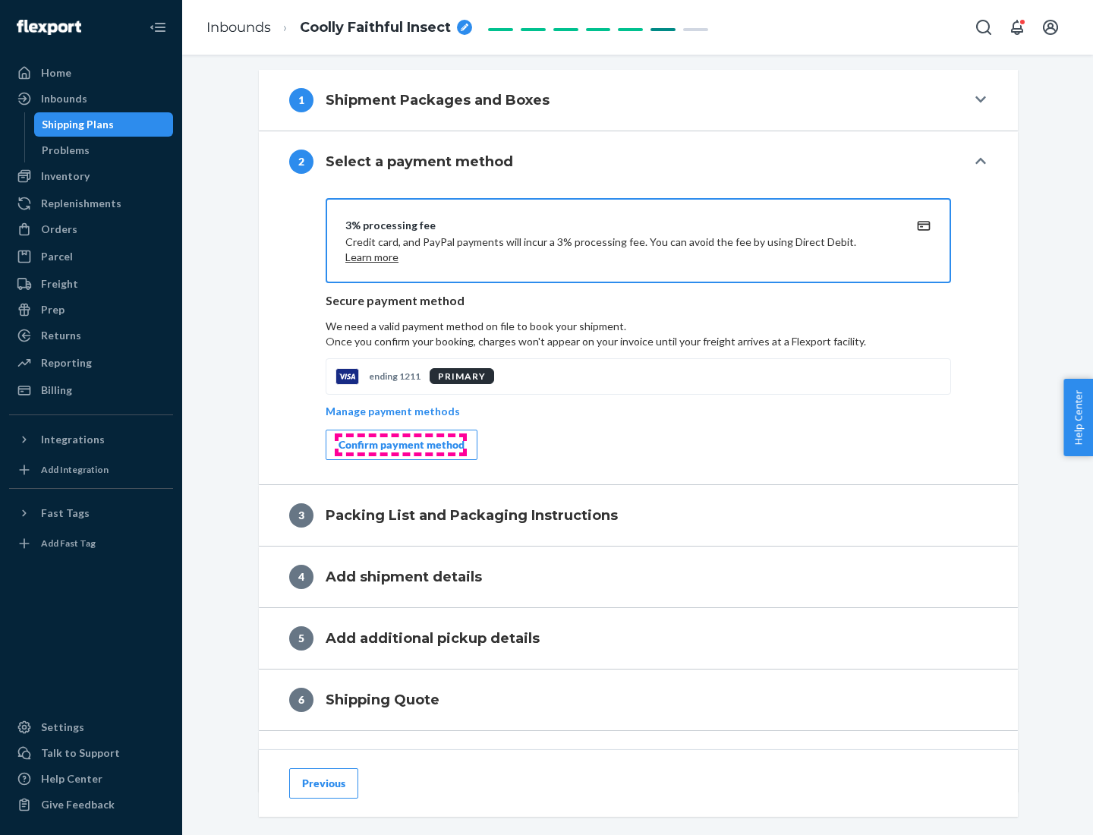
click at [400, 445] on div "Confirm payment method" at bounding box center [402, 444] width 126 height 15
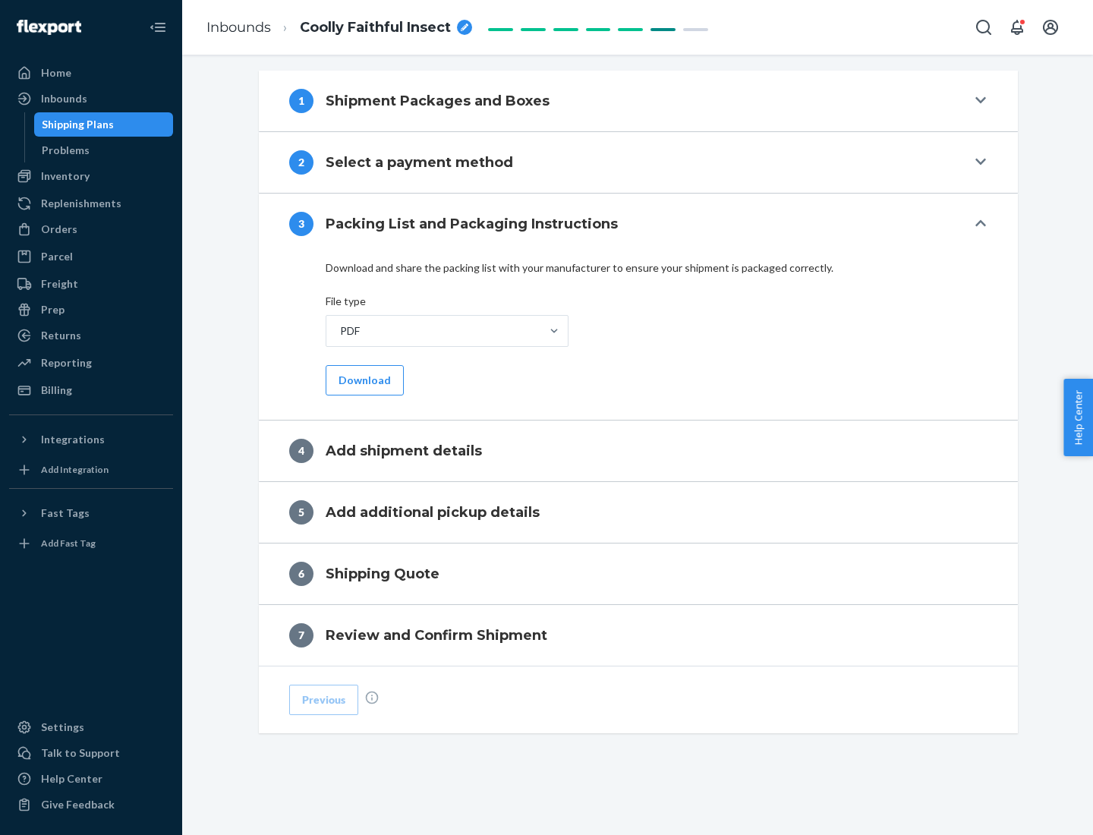
scroll to position [479, 0]
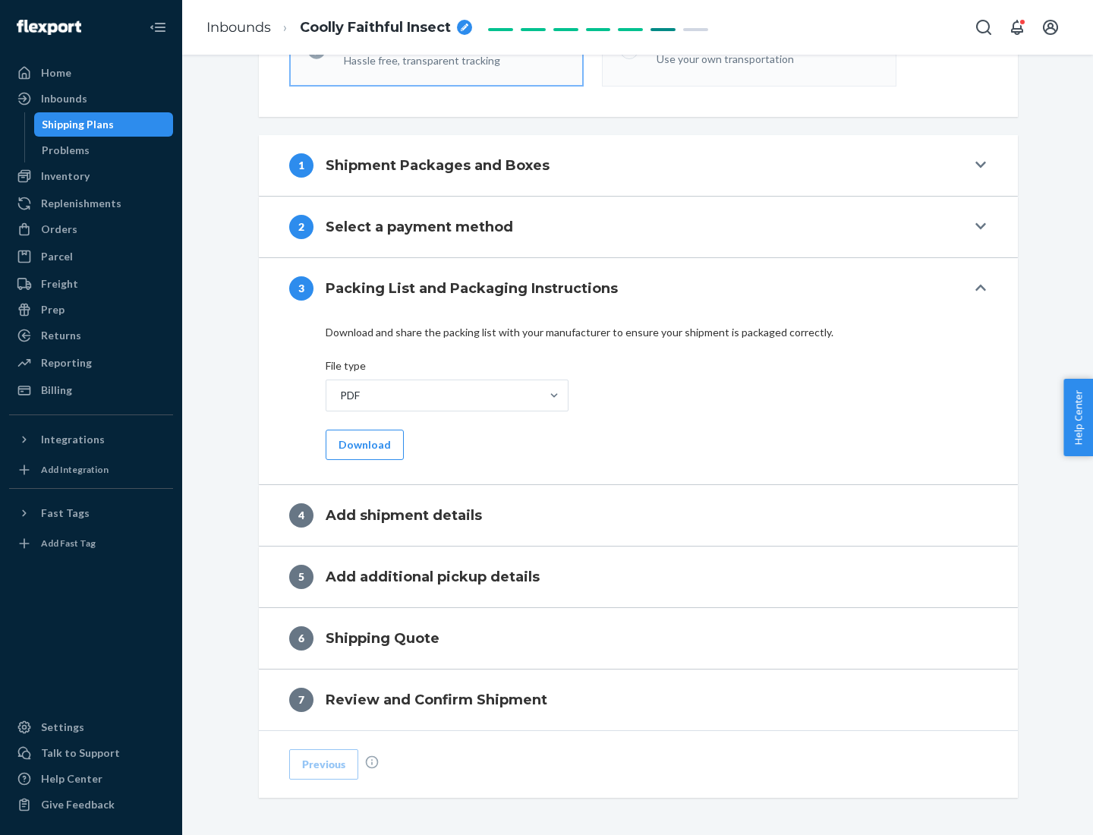
click at [363, 444] on button "Download" at bounding box center [365, 445] width 78 height 30
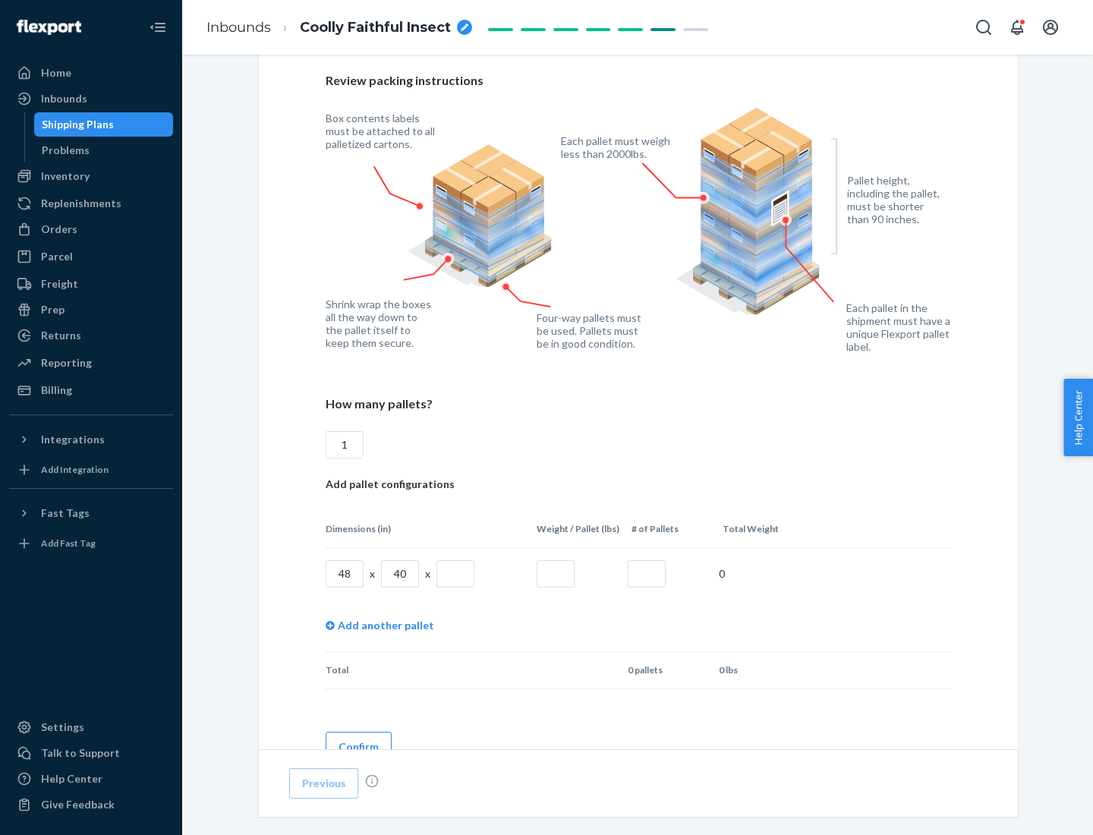
scroll to position [1042, 0]
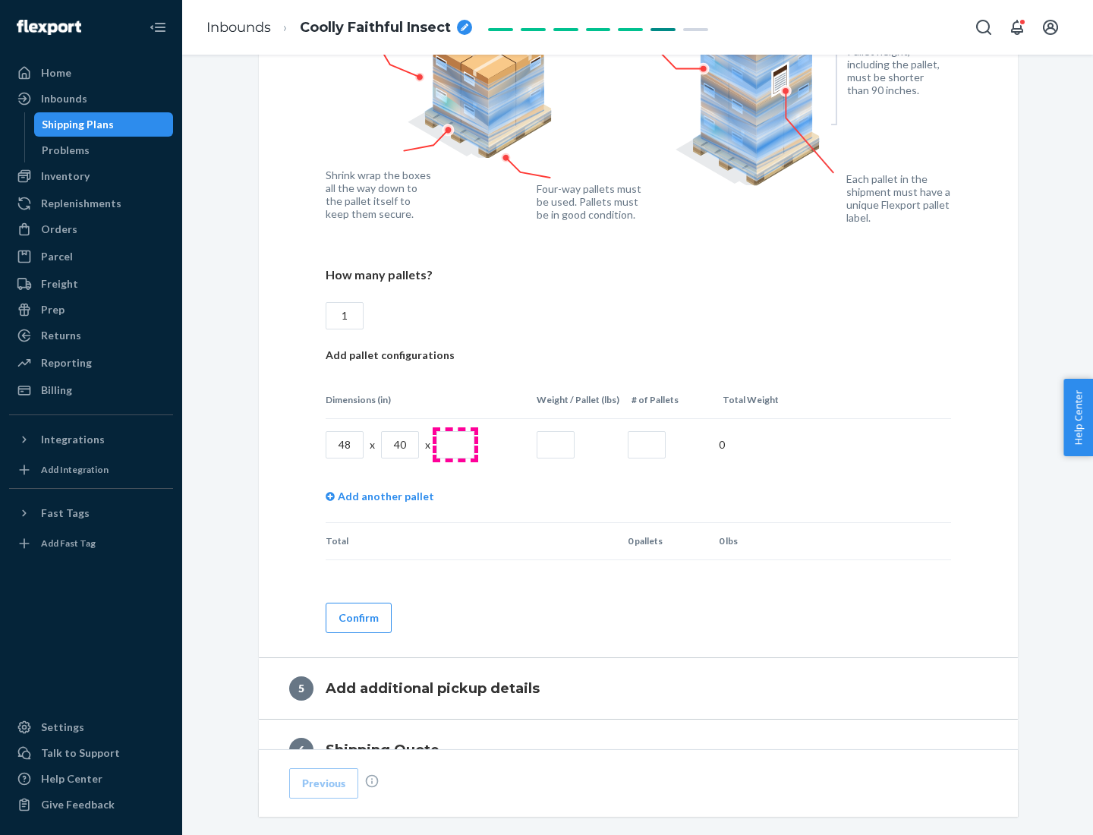
type input "1"
type input "40"
type input "200"
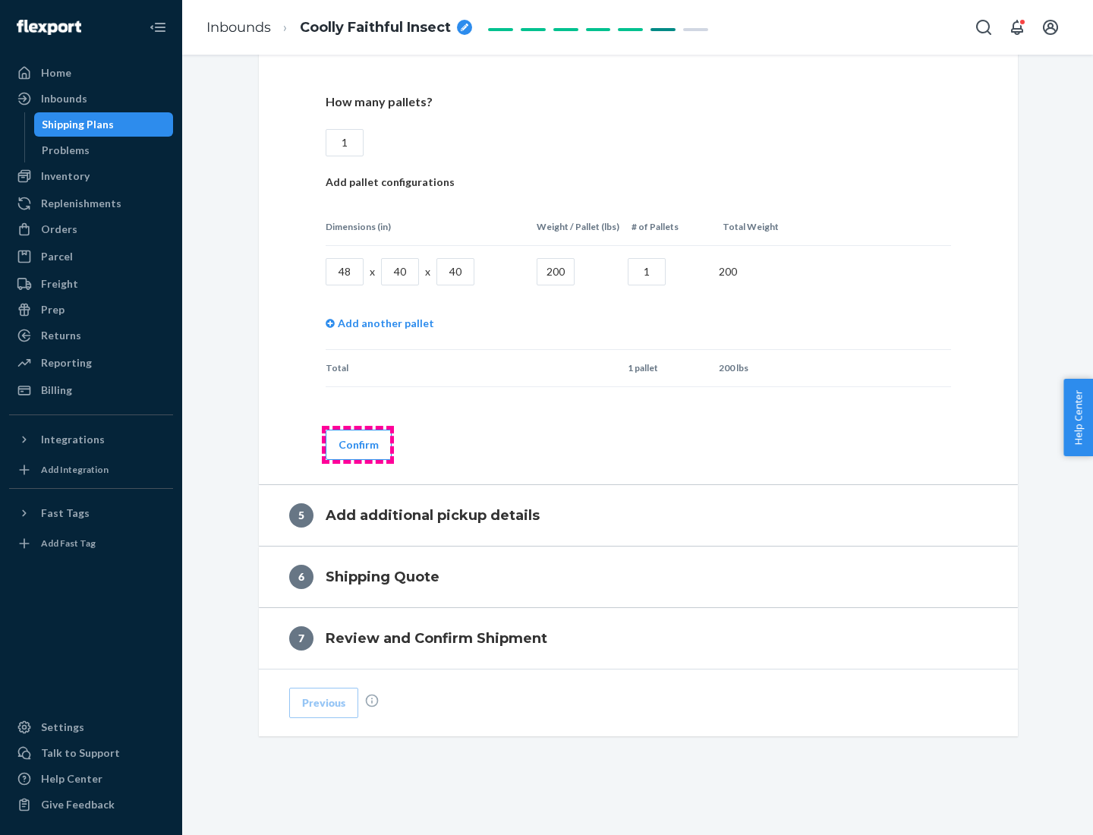
type input "1"
click at [358, 444] on button "Confirm" at bounding box center [359, 445] width 66 height 30
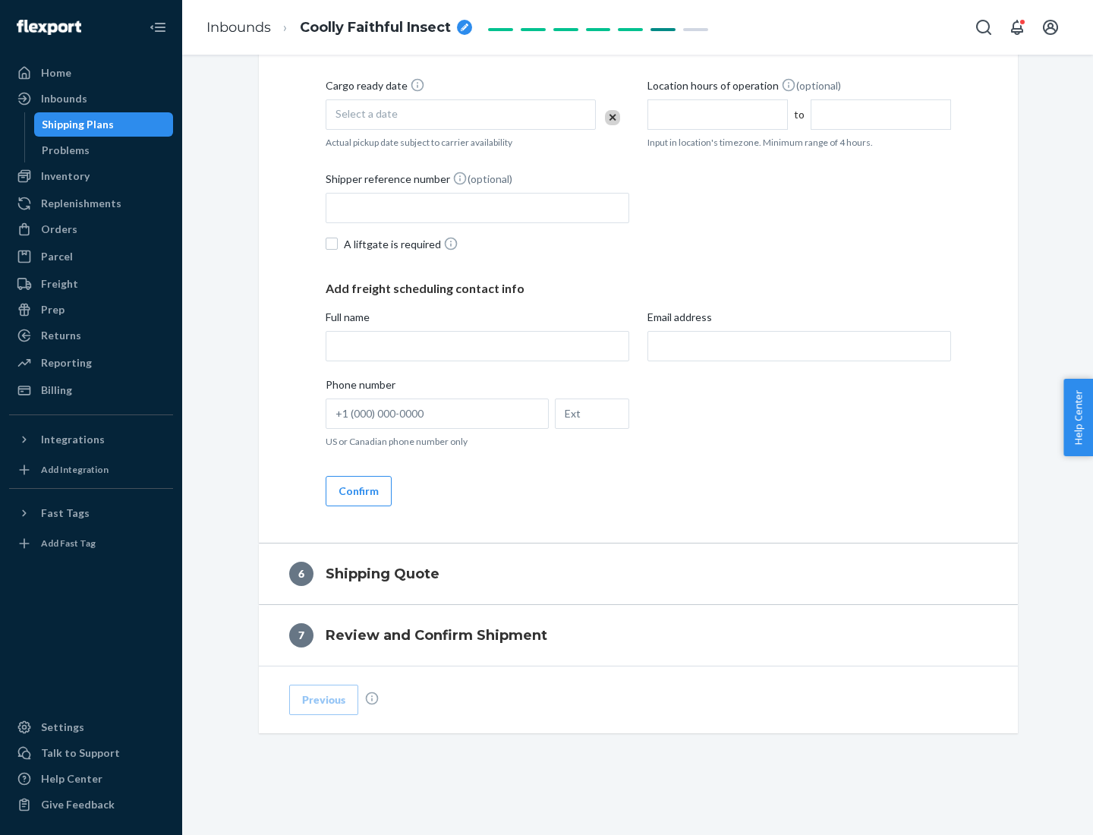
scroll to position [519, 0]
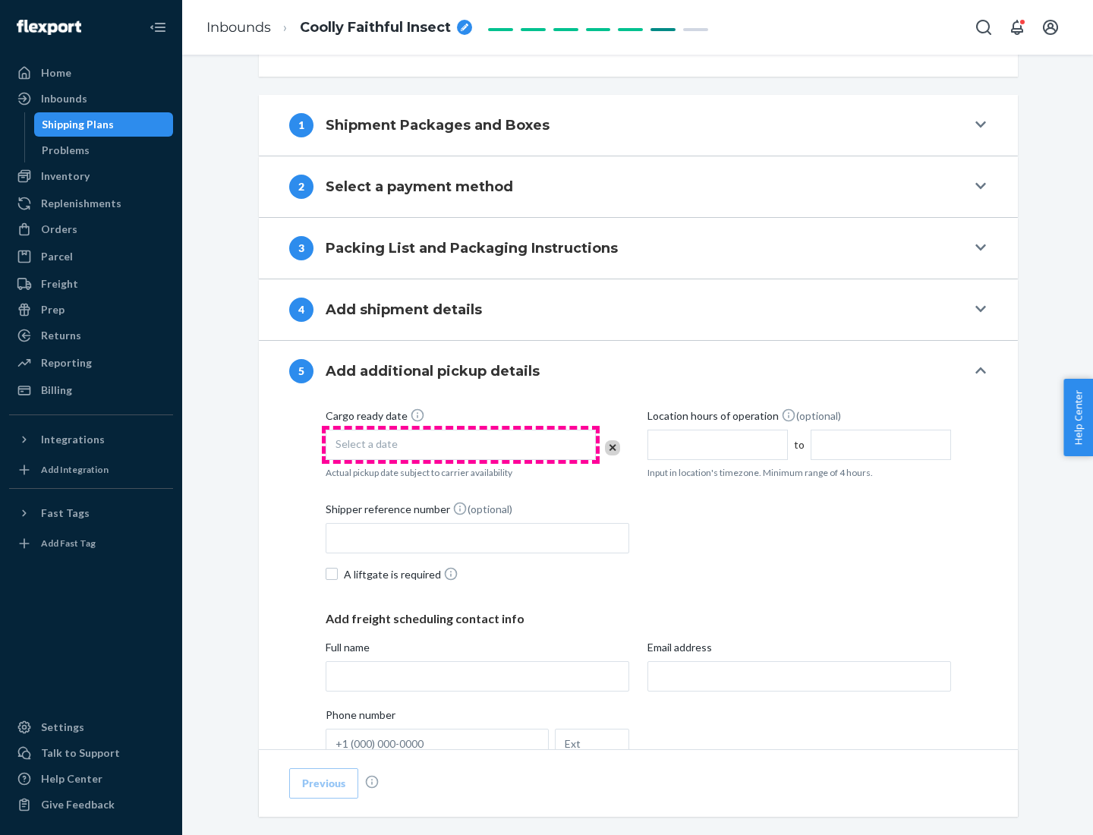
click at [461, 444] on div "Select a date" at bounding box center [461, 445] width 270 height 30
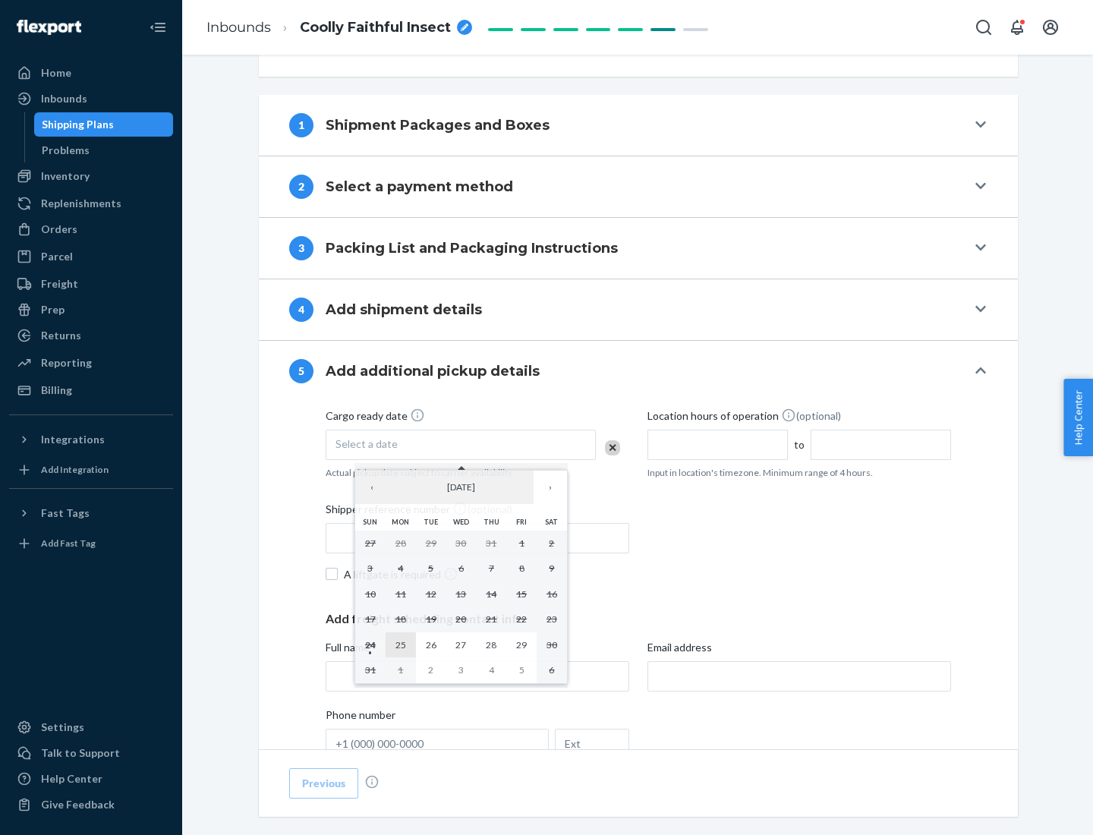
click at [400, 644] on abbr "25" at bounding box center [401, 644] width 11 height 11
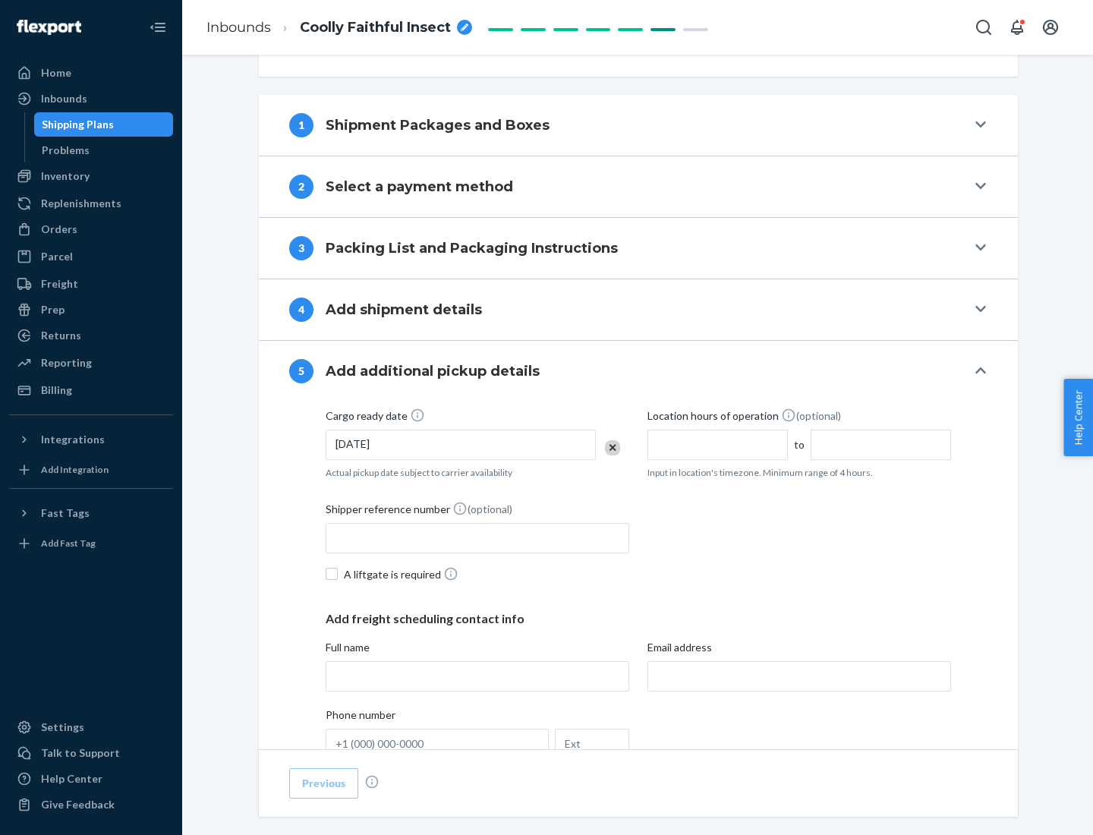
scroll to position [751, 0]
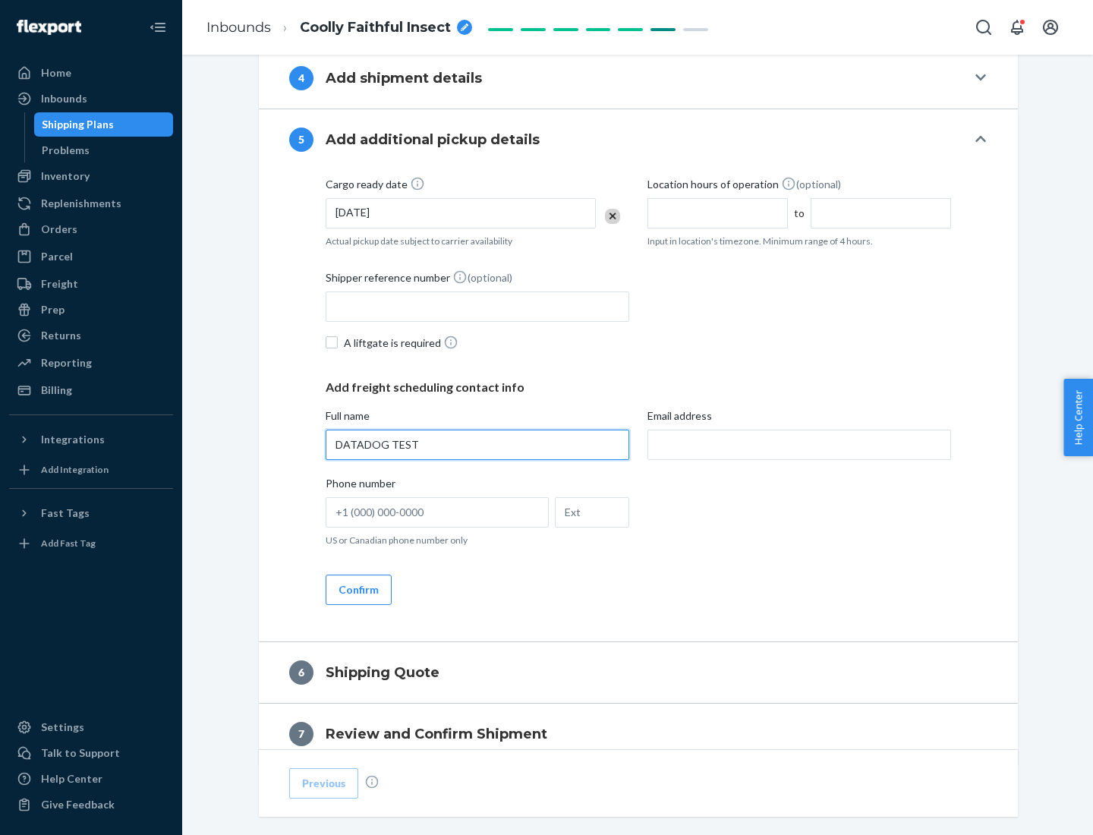
type input "DATADOG TEST"
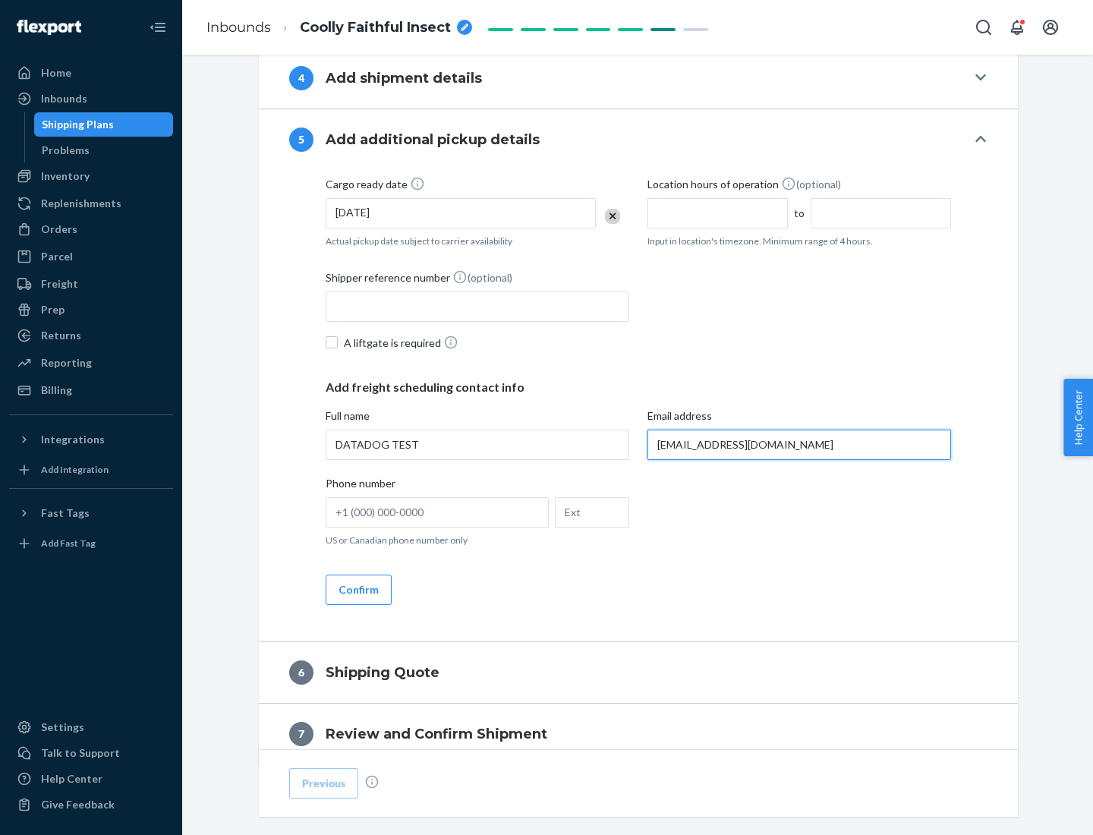
scroll to position [818, 0]
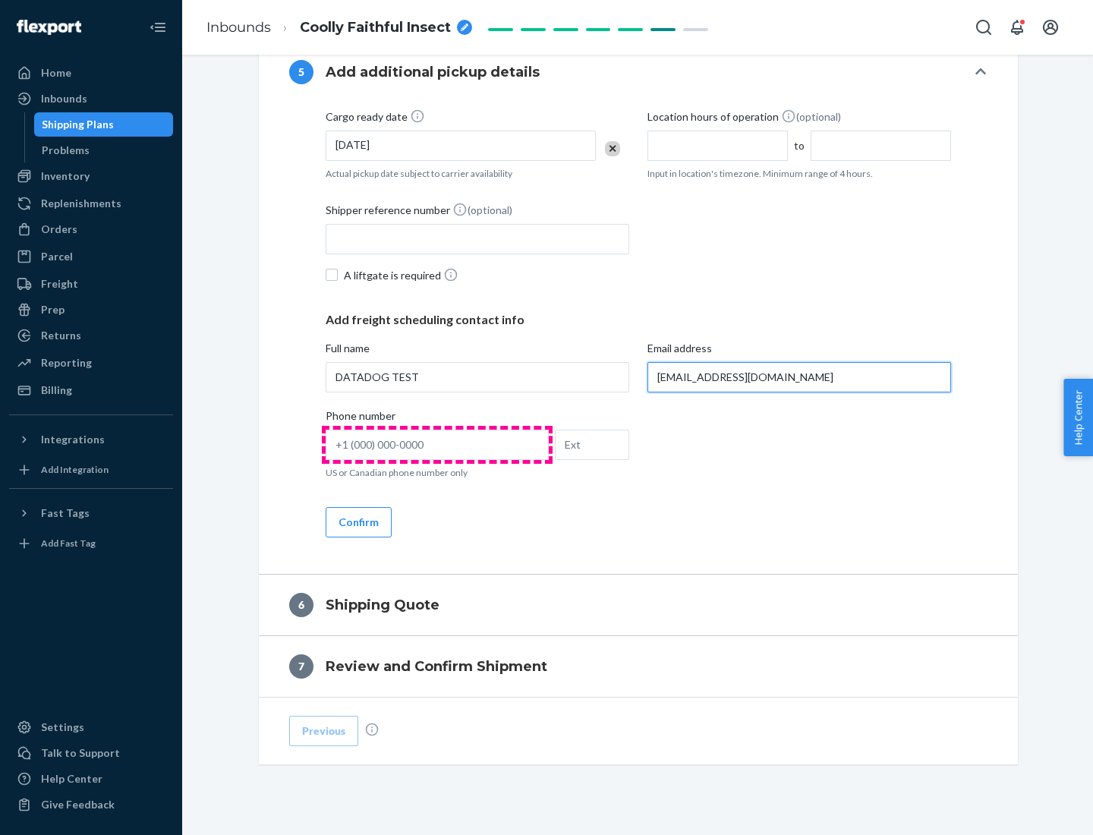
type input "[EMAIL_ADDRESS][DOMAIN_NAME]"
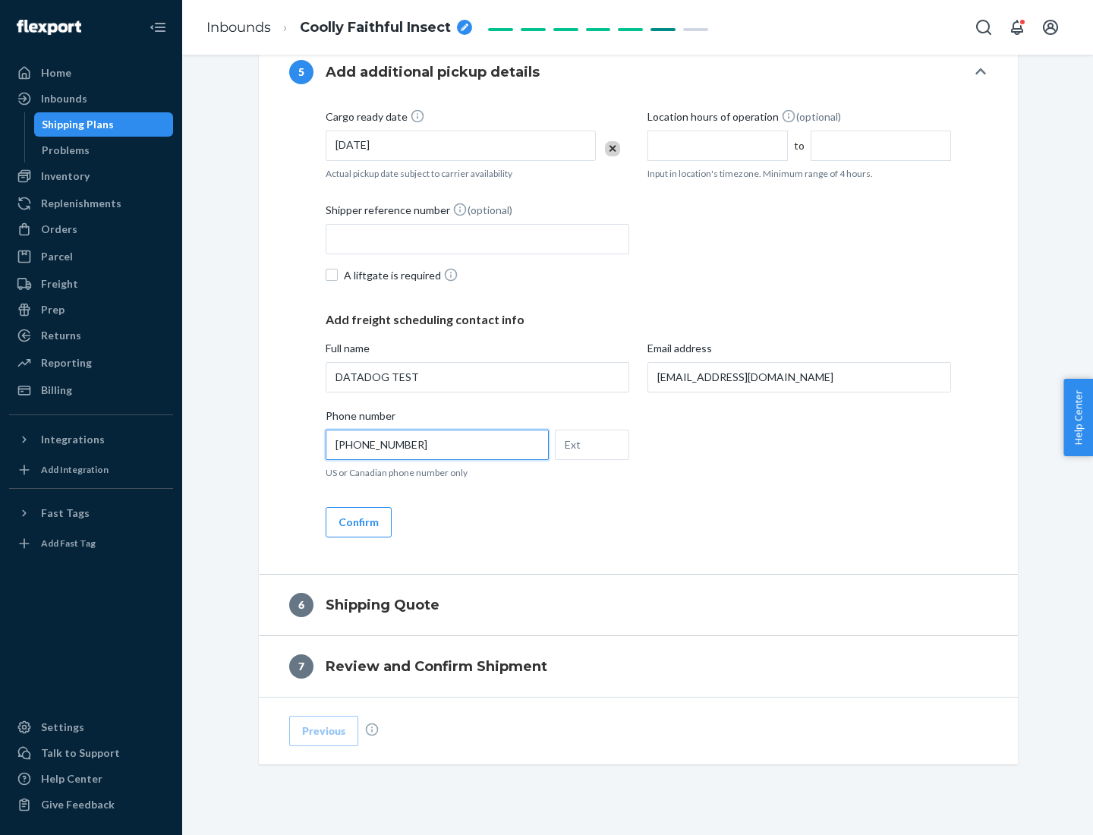
scroll to position [849, 0]
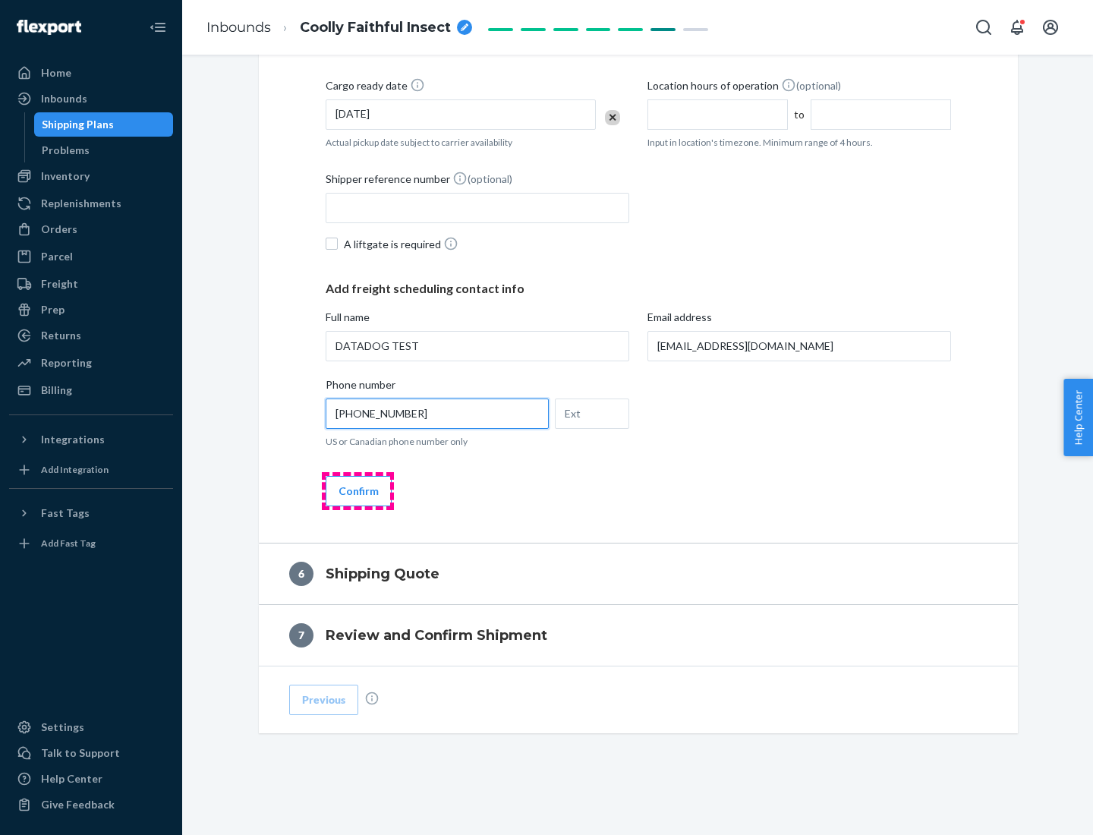
type input "[PHONE_NUMBER]"
click at [358, 490] on button "Confirm" at bounding box center [359, 491] width 66 height 30
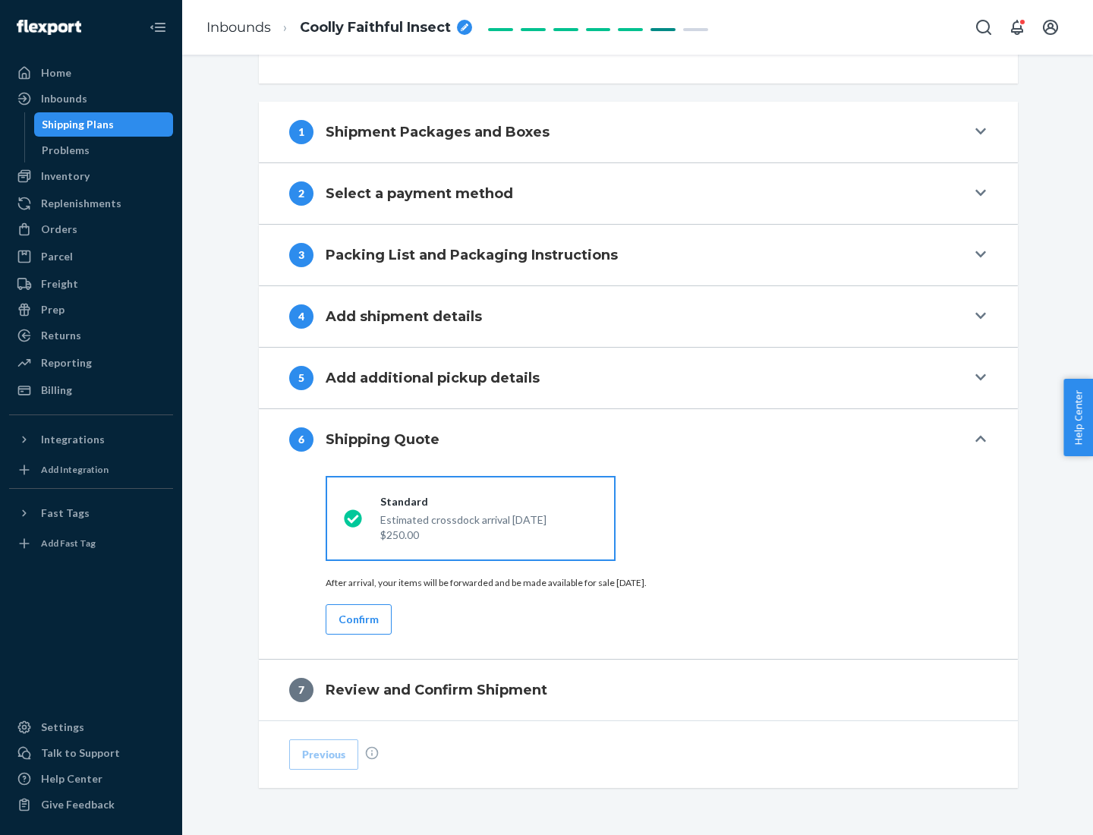
scroll to position [567, 0]
